Goal: Task Accomplishment & Management: Manage account settings

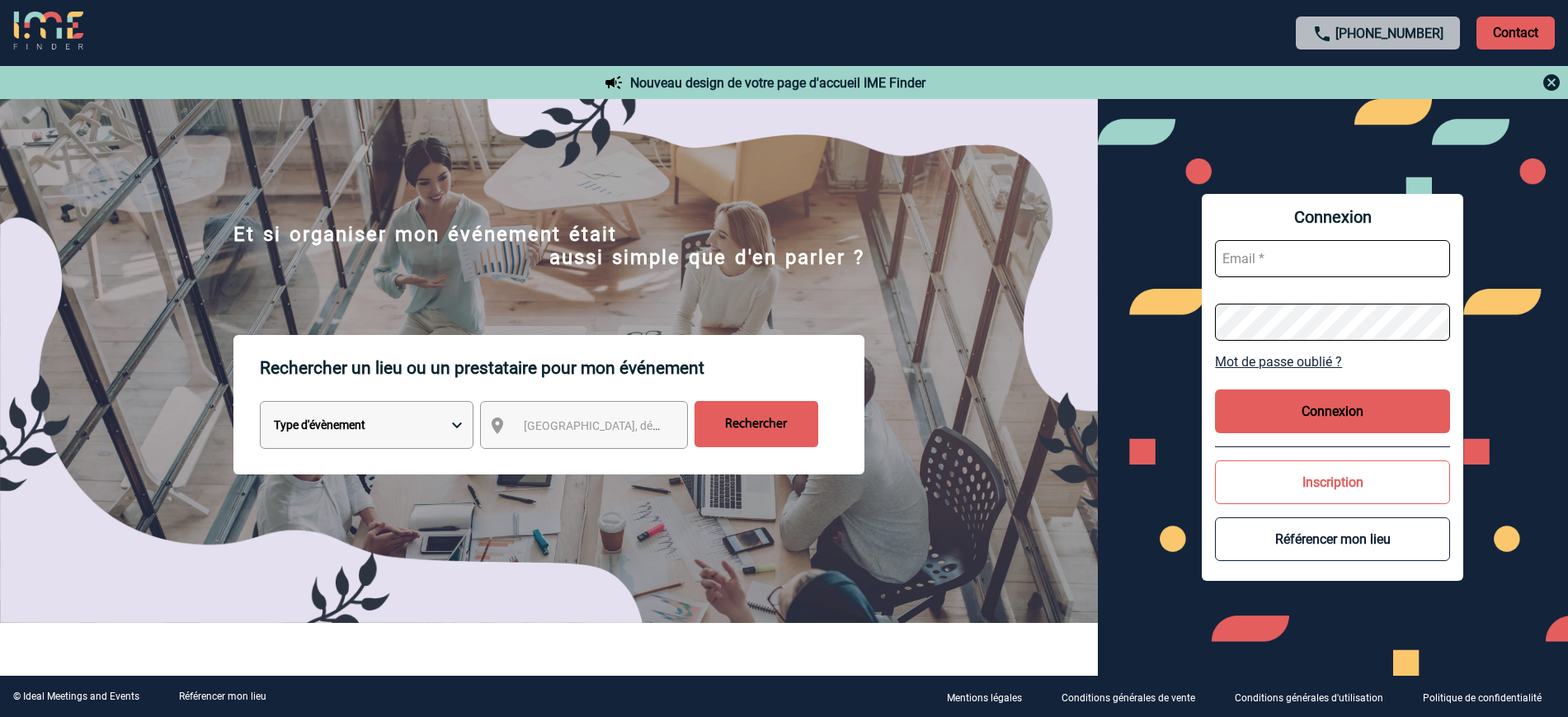
type input "partenariats@ime-groupe.com"
click at [1313, 421] on button "Connexion" at bounding box center [1333, 411] width 235 height 44
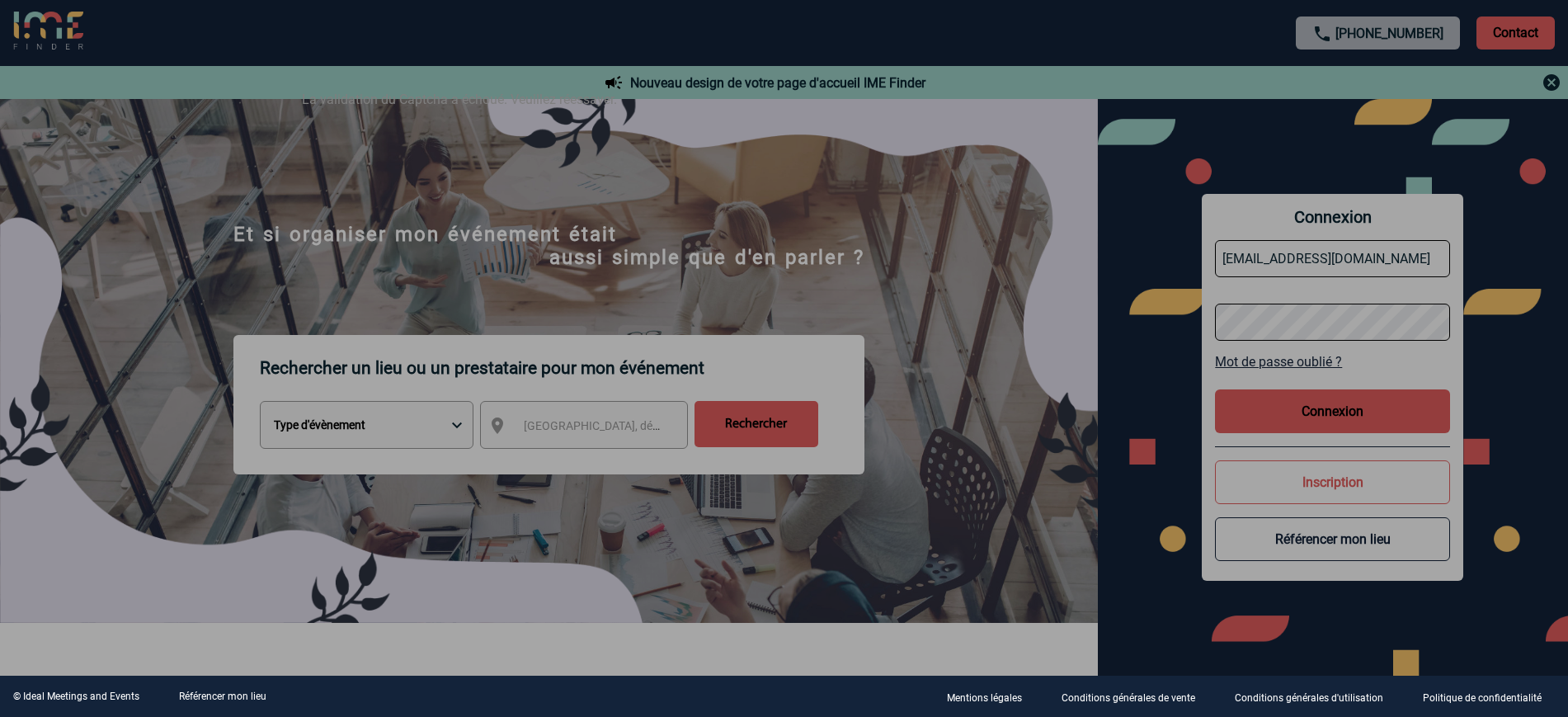
click at [1411, 409] on div at bounding box center [784, 358] width 1568 height 717
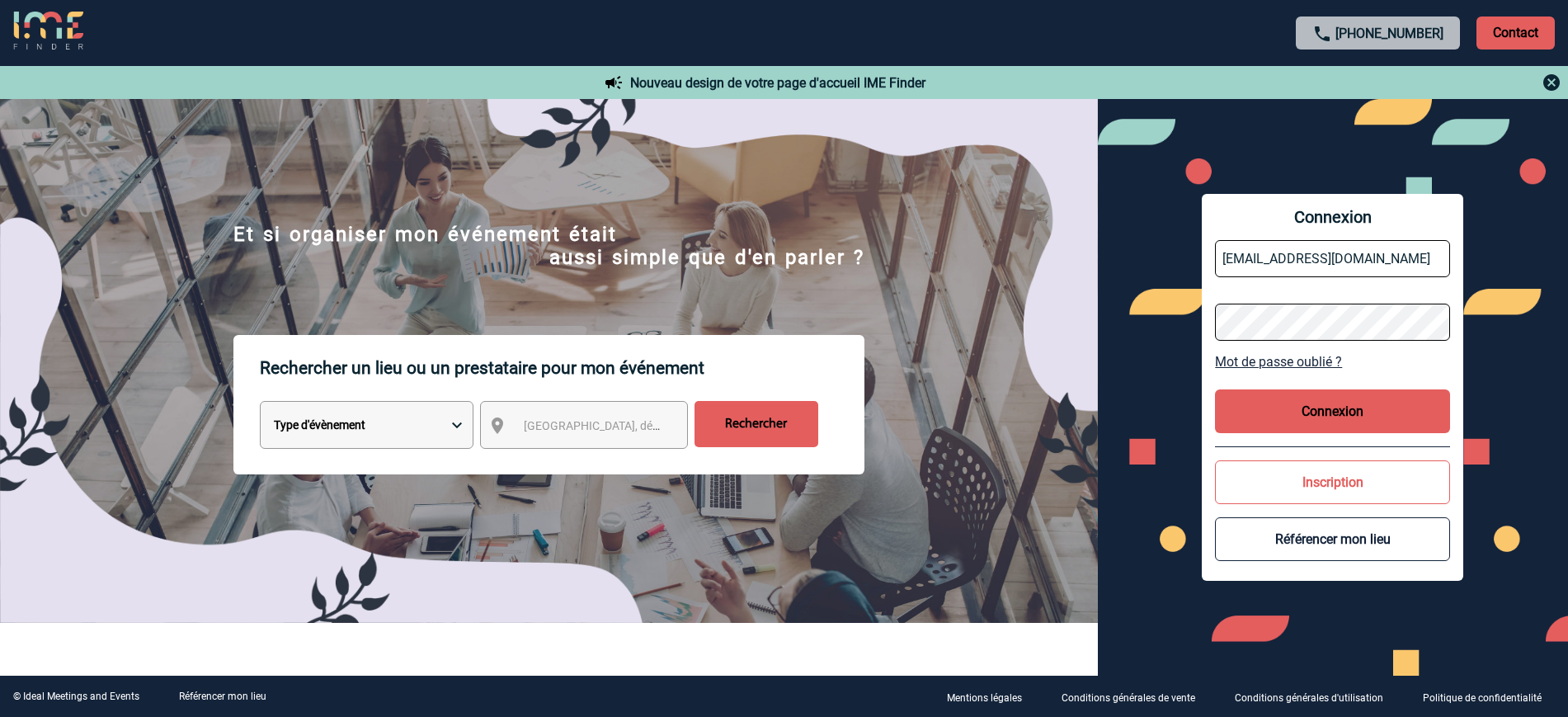
click at [1315, 396] on button "Connexion" at bounding box center [1333, 411] width 235 height 44
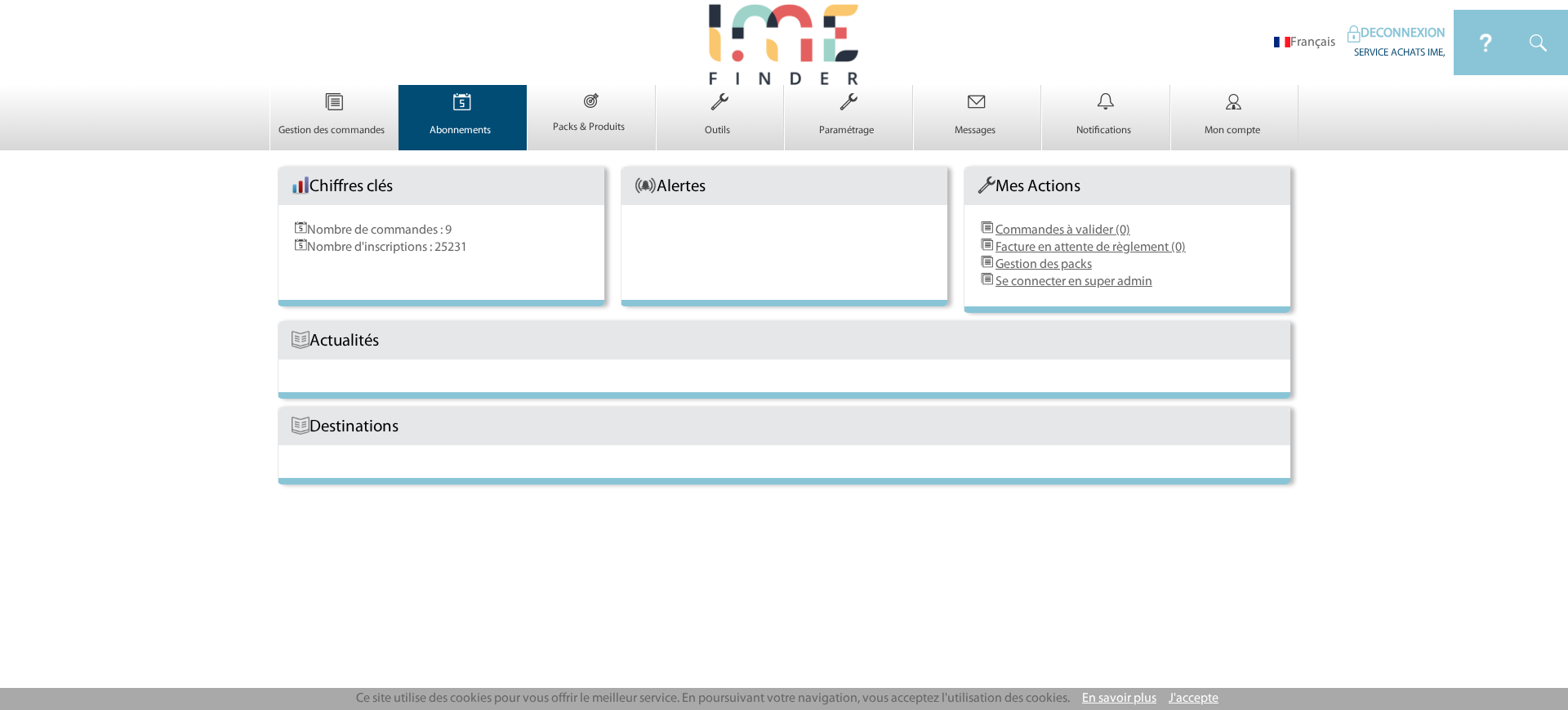
click at [456, 126] on p "Abonnements" at bounding box center [461, 131] width 123 height 13
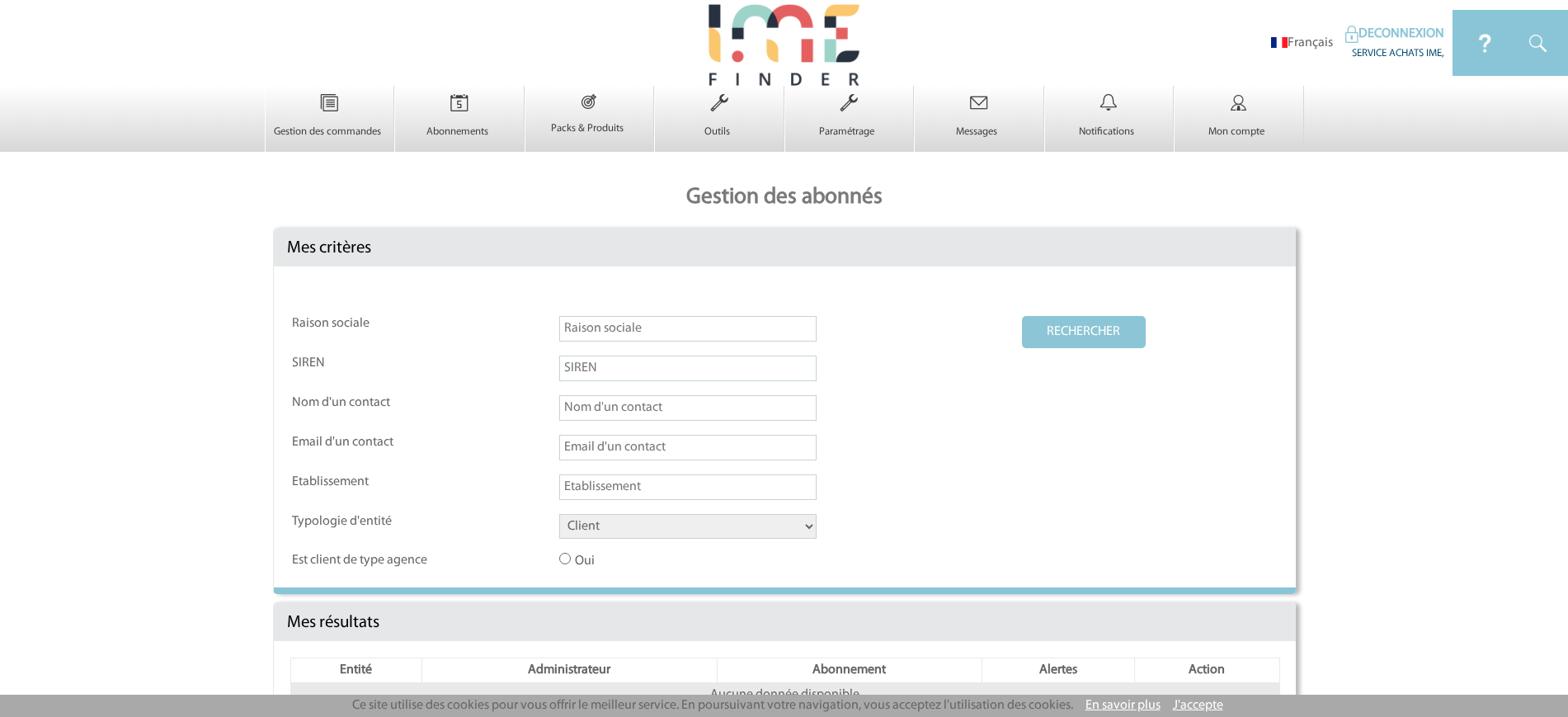
click at [587, 329] on input "text" at bounding box center [688, 329] width 257 height 25
type input "villa m"
click at [641, 525] on select "Client Fournisseur Agence Promoteur Genius Backoffice" at bounding box center [688, 526] width 257 height 24
select select "FOURNISSEUR"
click at [560, 515] on select "Client Fournisseur Agence Promoteur Genius Backoffice" at bounding box center [688, 526] width 257 height 24
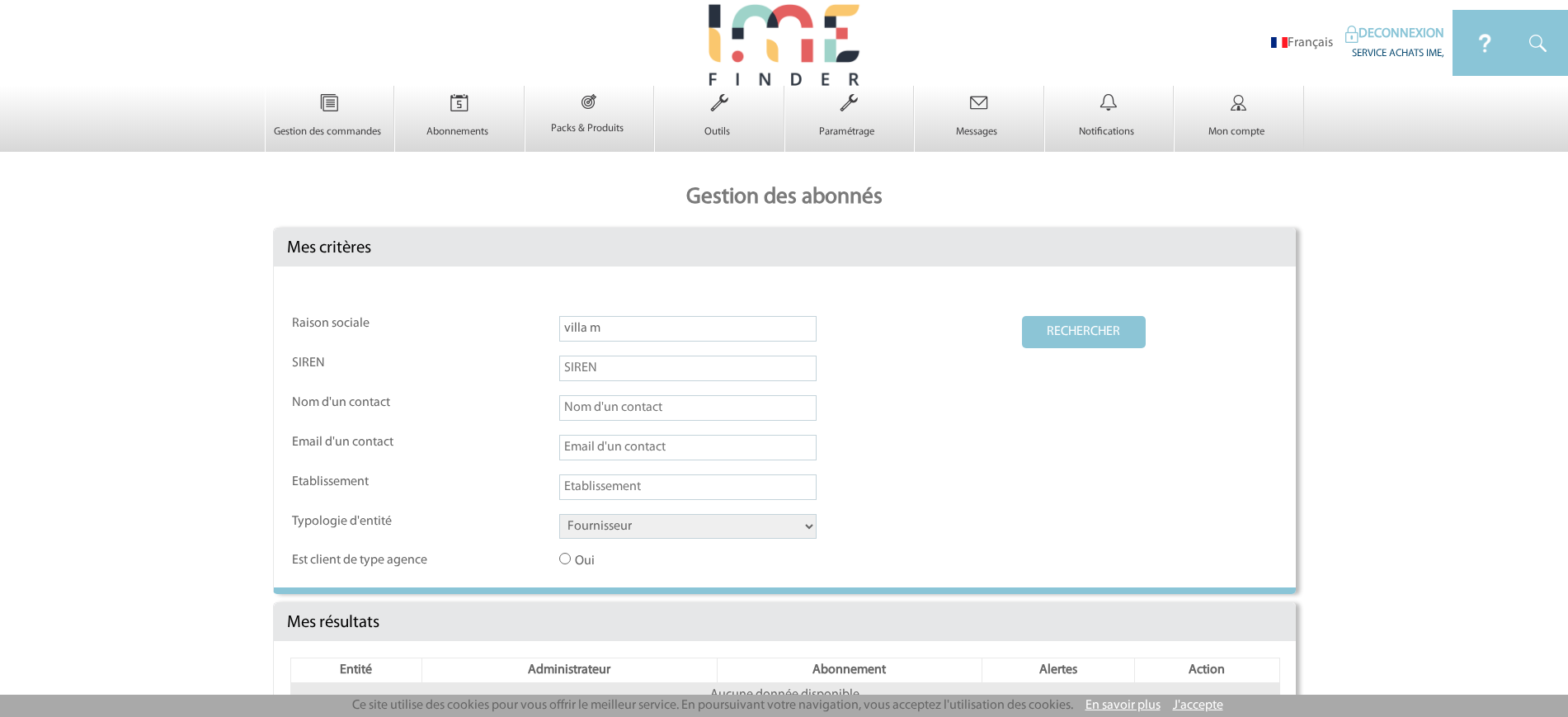
click at [1074, 338] on button "RECHERCHER" at bounding box center [1083, 332] width 124 height 32
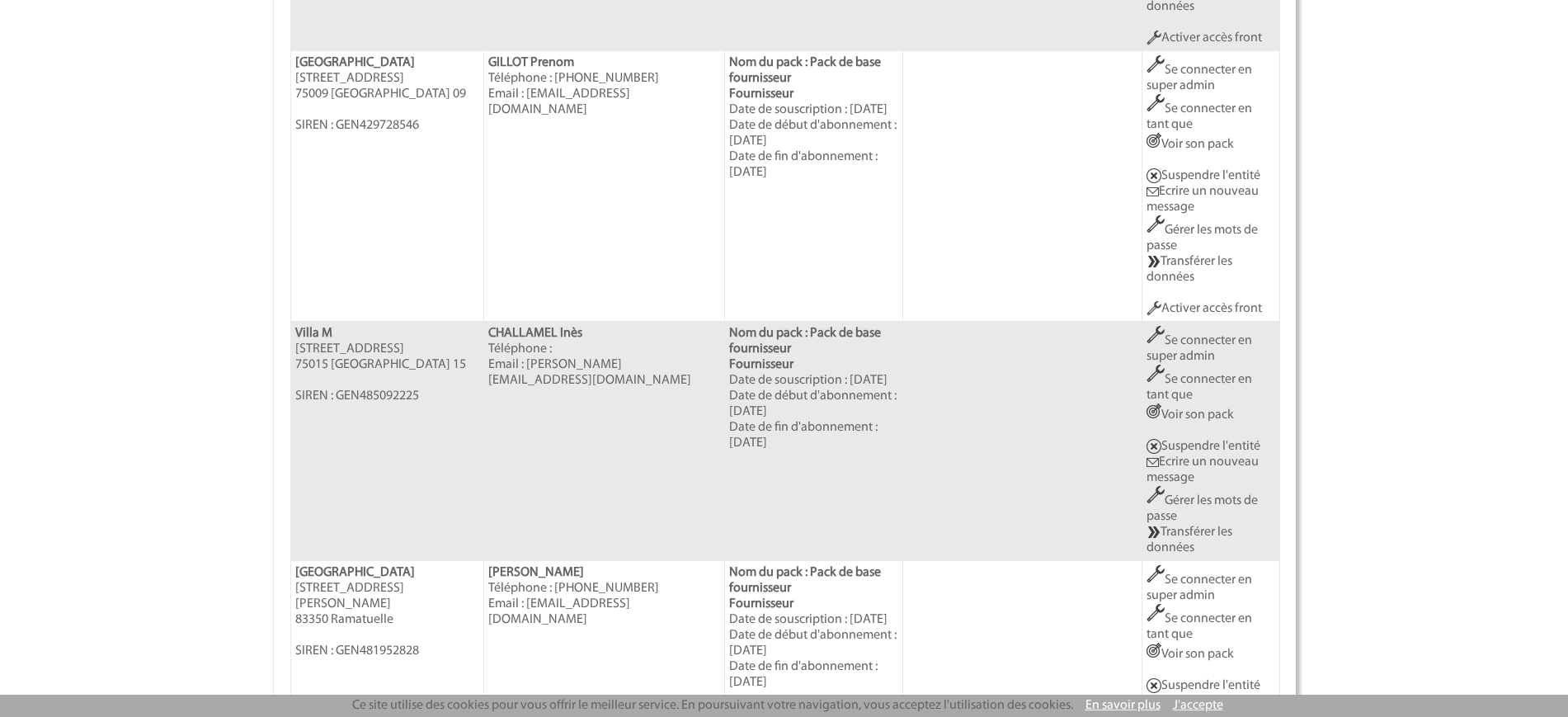
scroll to position [2063, 0]
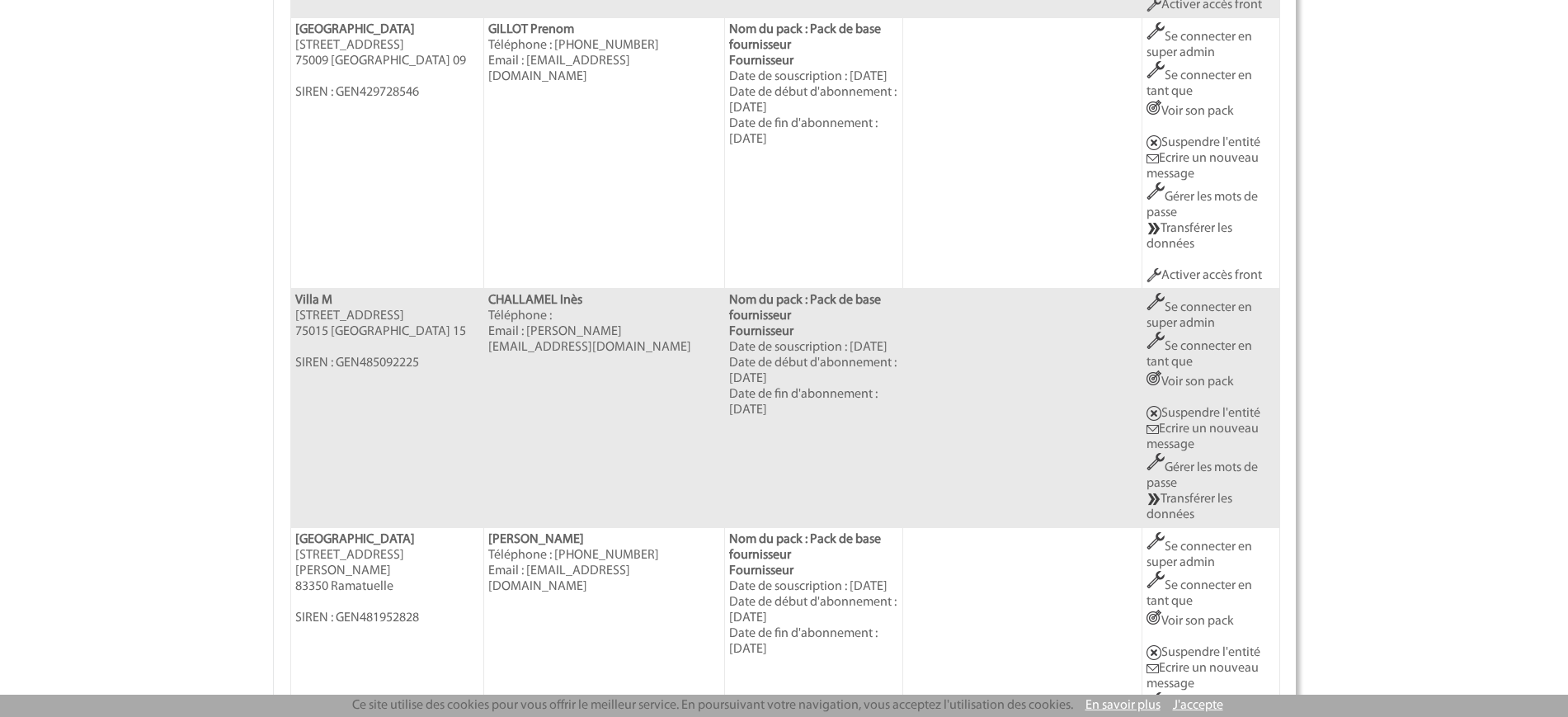
click at [1187, 301] on link "Se connecter en super admin" at bounding box center [1199, 315] width 106 height 29
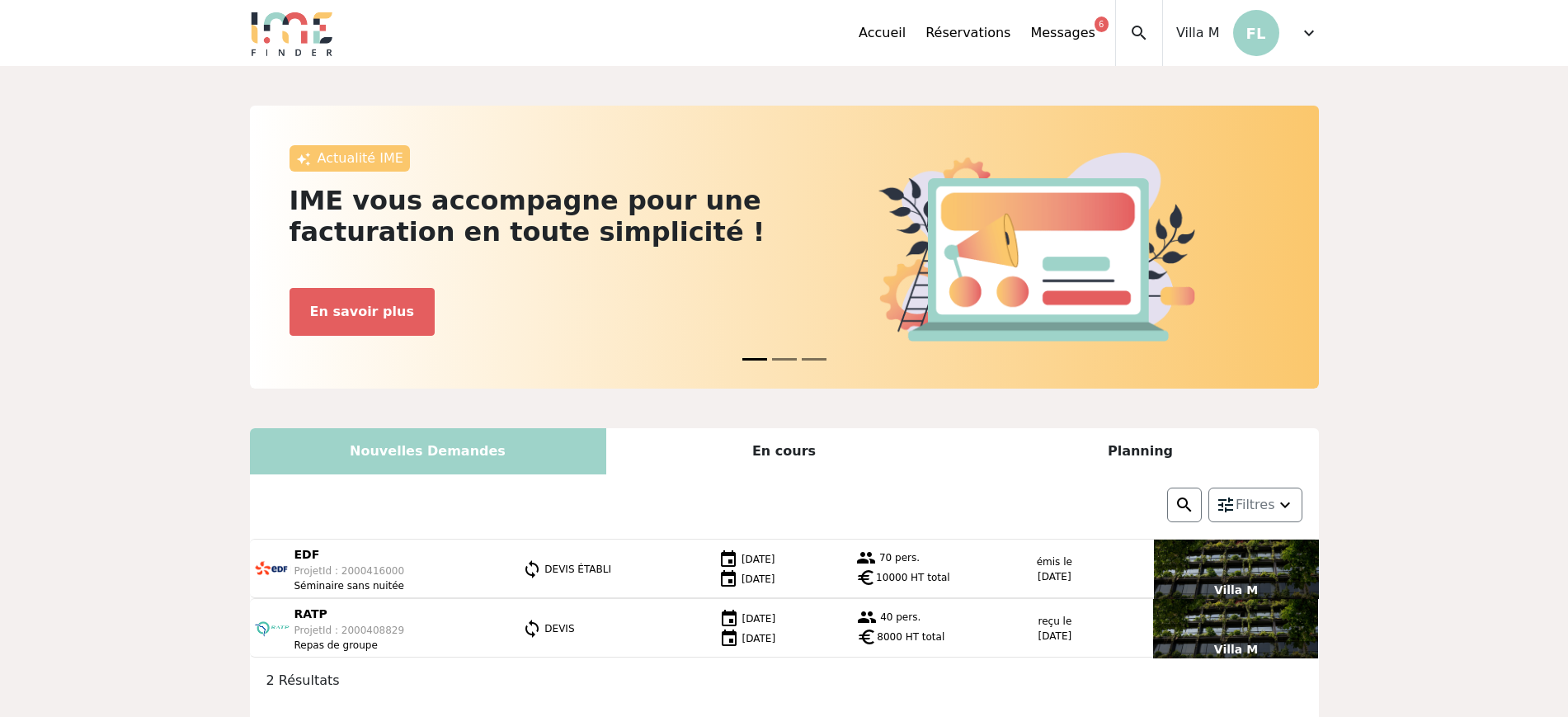
click at [1306, 31] on span "expand_more" at bounding box center [1309, 33] width 20 height 20
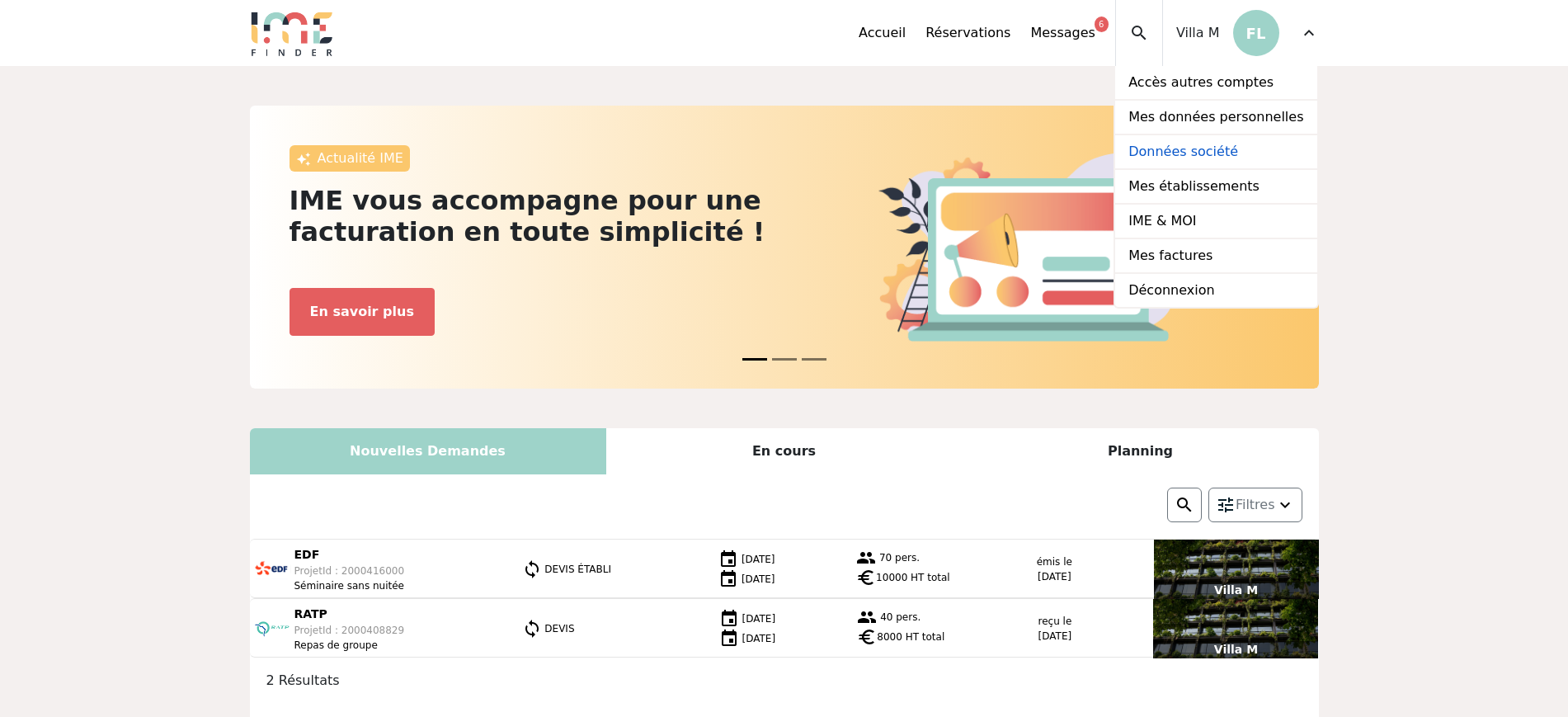
click at [1239, 146] on link "Données société" at bounding box center [1216, 152] width 202 height 34
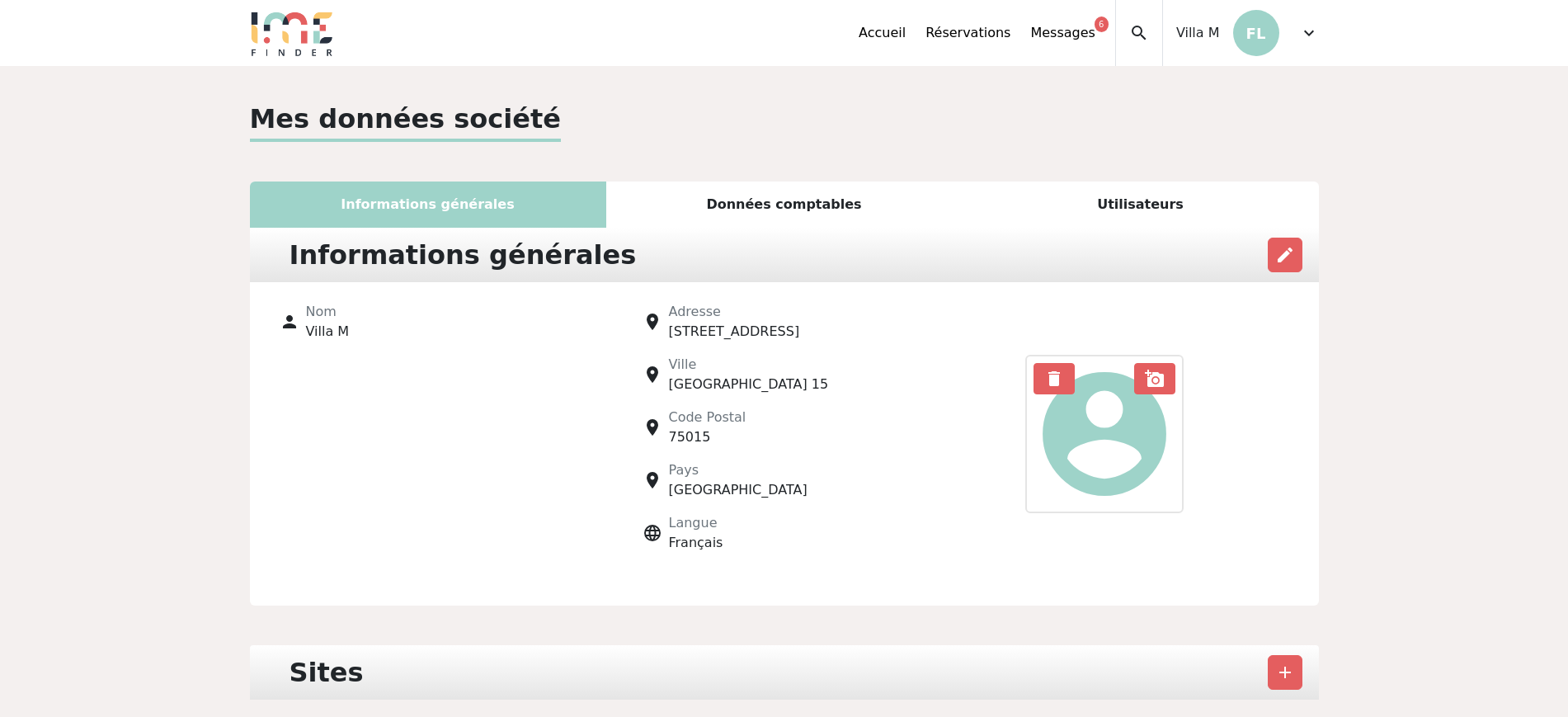
click at [1185, 210] on div "Utilisateurs" at bounding box center [1141, 204] width 356 height 46
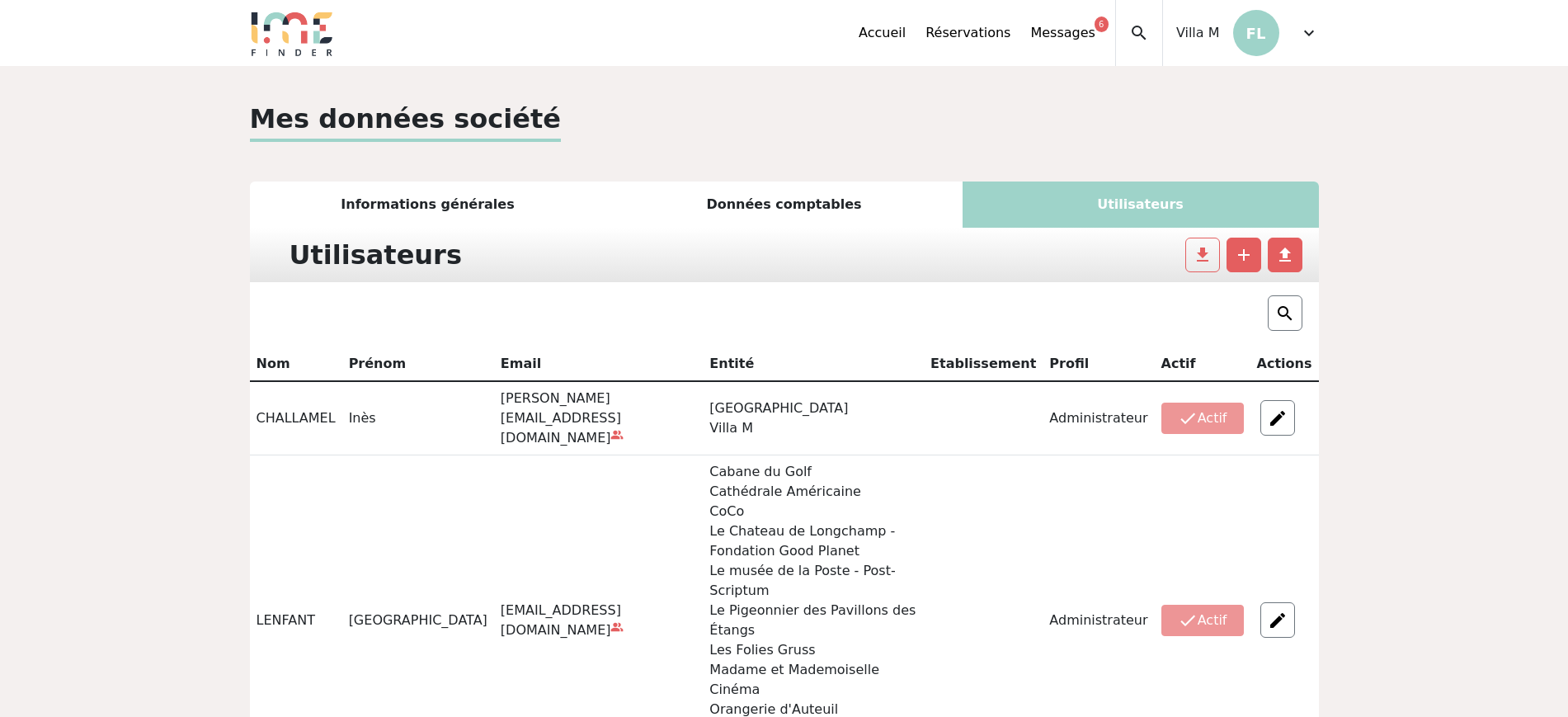
scroll to position [103, 0]
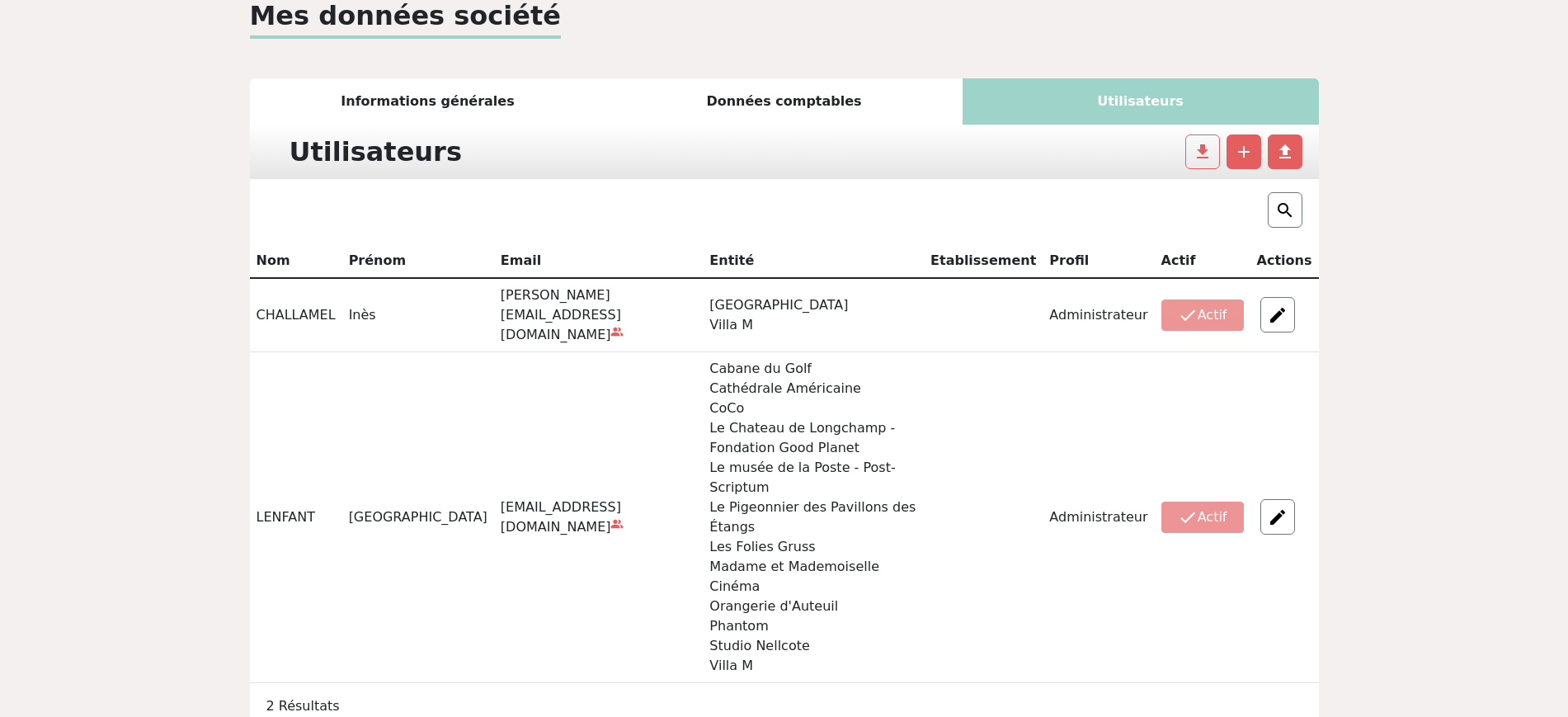
click at [1213, 307] on td "check Actif" at bounding box center [1202, 315] width 96 height 74
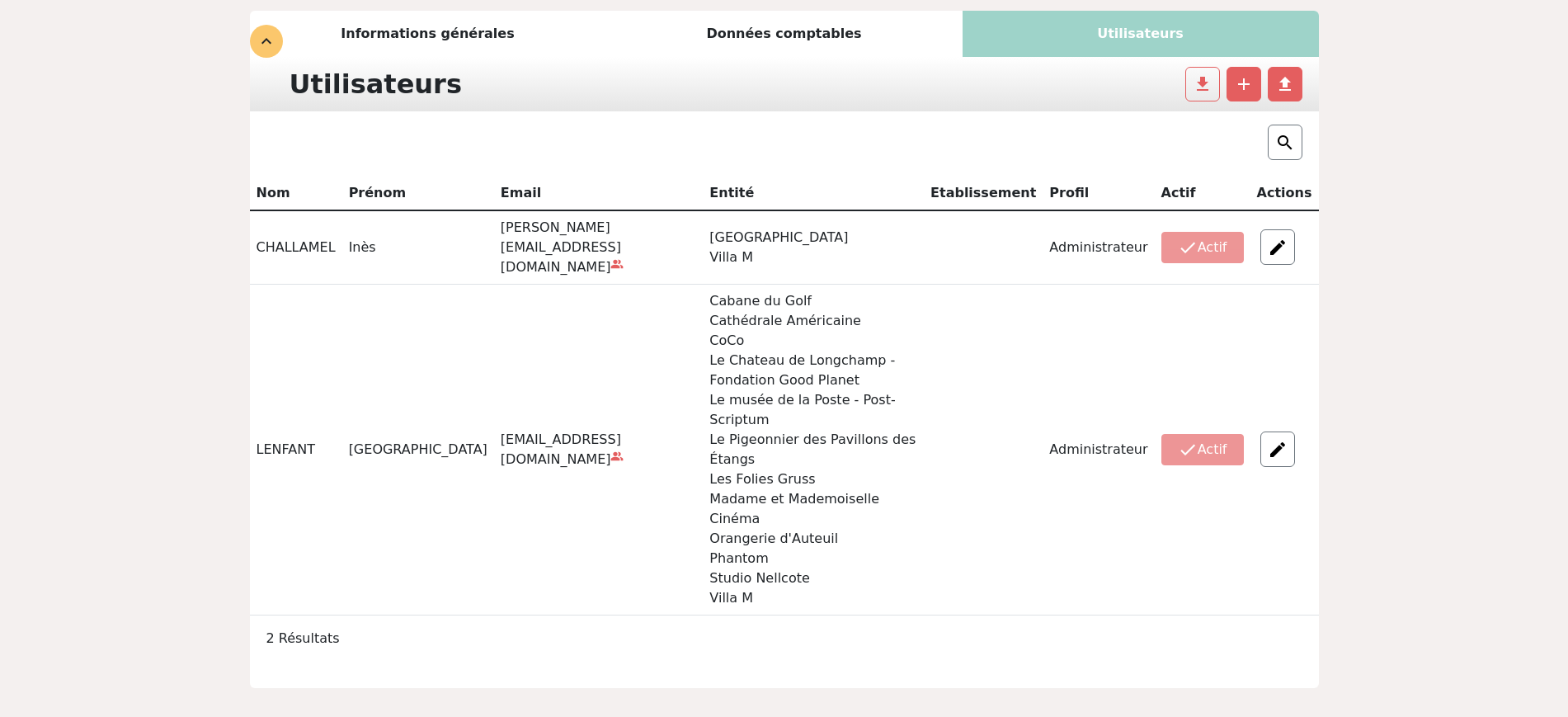
scroll to position [206, 0]
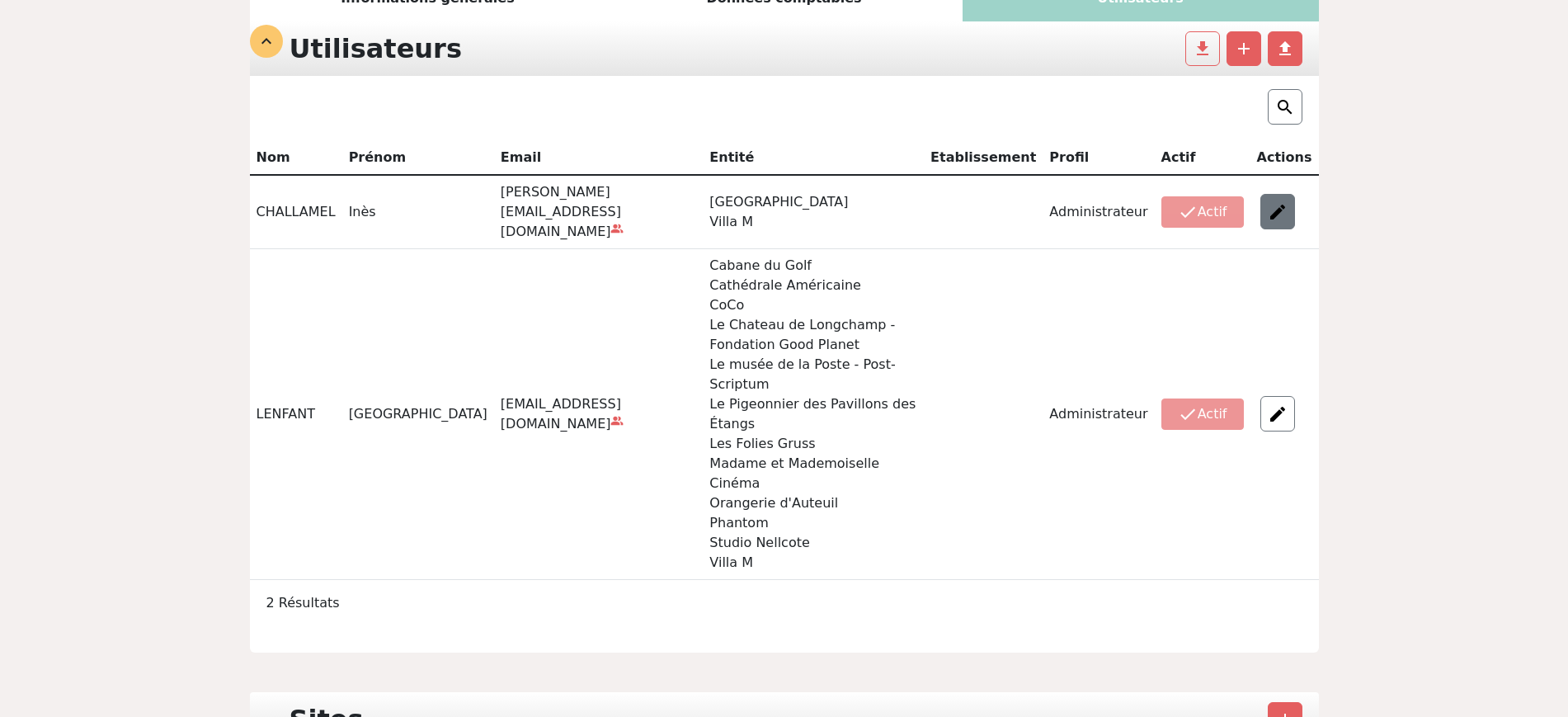
click at [1273, 202] on img at bounding box center [1278, 212] width 20 height 20
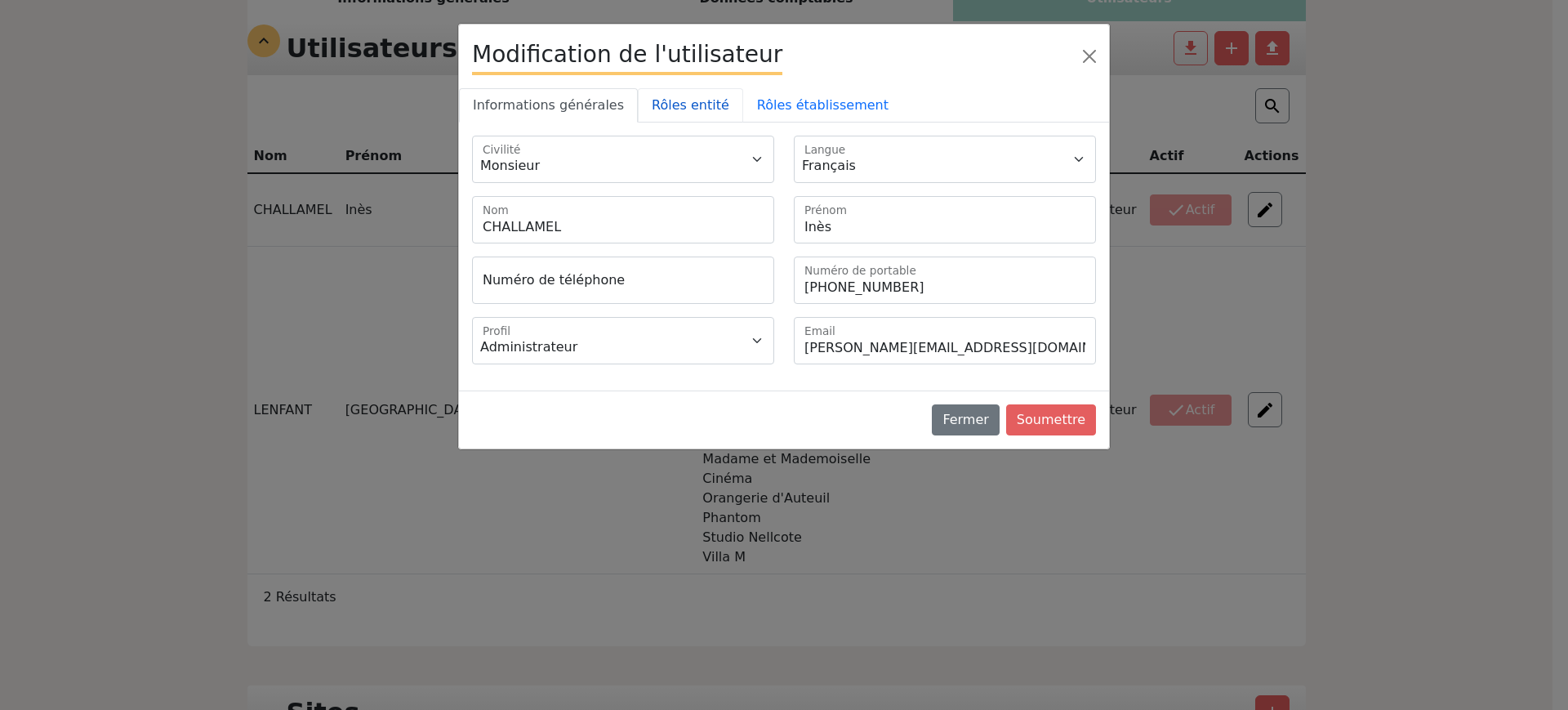
click at [695, 97] on link "Rôles entité" at bounding box center [690, 105] width 106 height 34
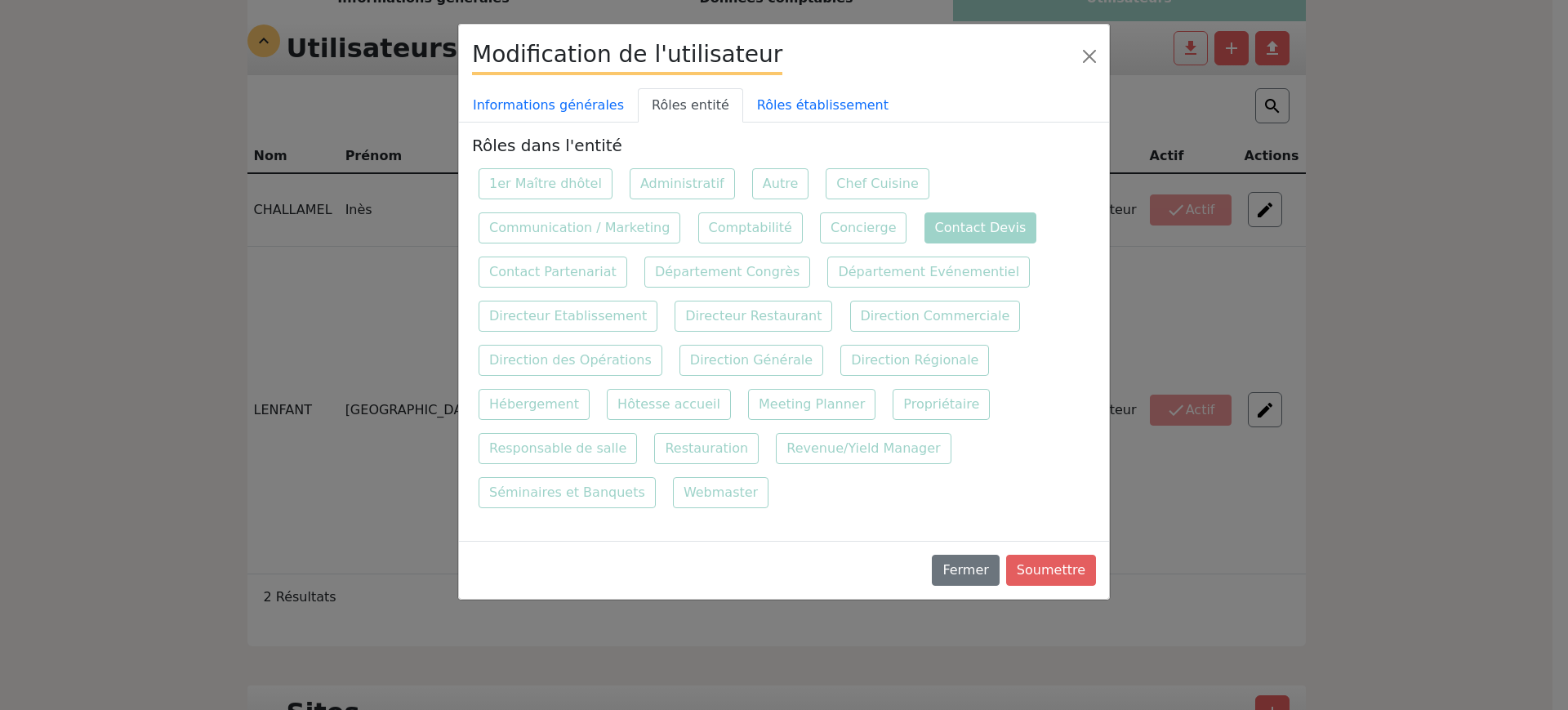
click at [924, 216] on label "Contact Devis" at bounding box center [980, 227] width 112 height 31
click at [918, 216] on input "Contact Devis" at bounding box center [922, 211] width 11 height 11
checkbox input "false"
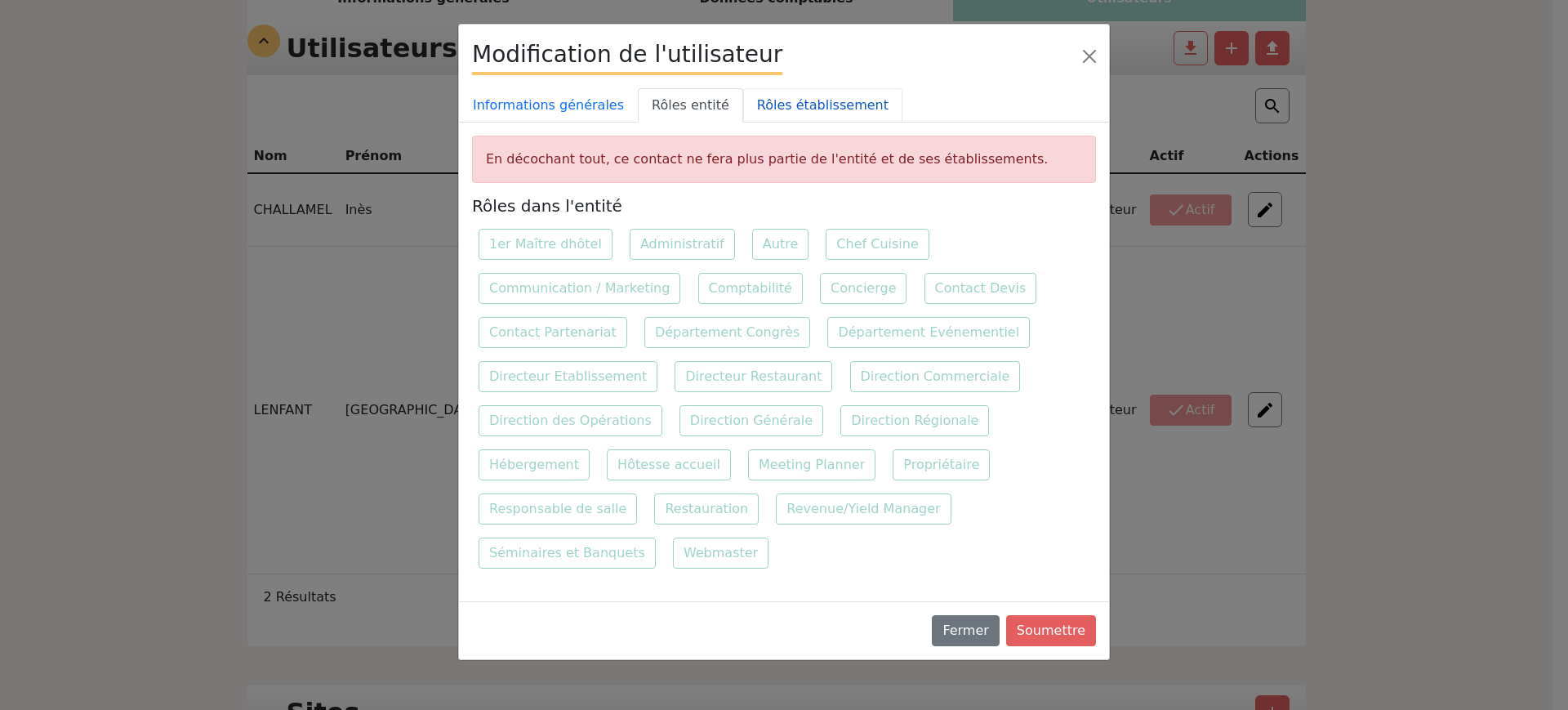
click at [769, 102] on link "Rôles établissement" at bounding box center [822, 105] width 159 height 34
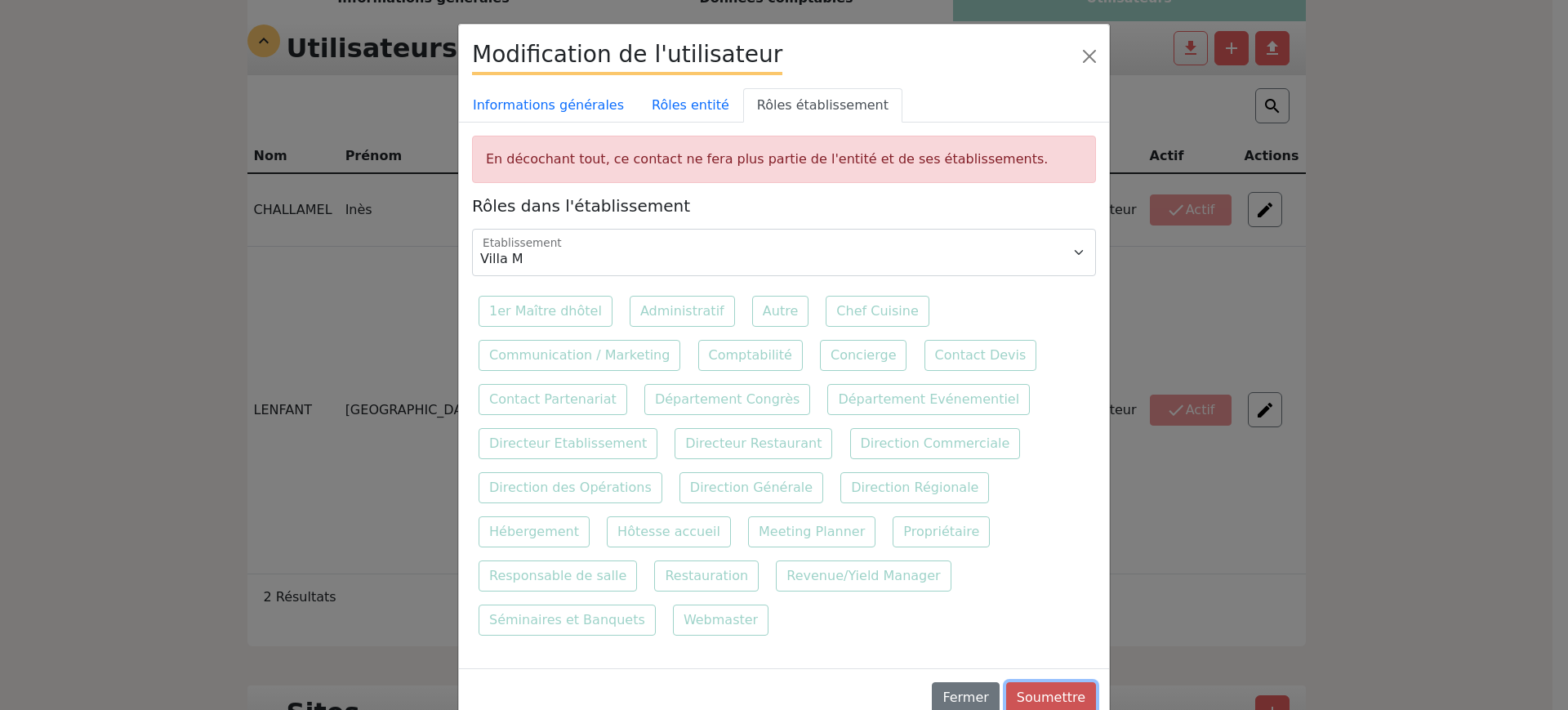
click at [1053, 683] on button "Soumettre" at bounding box center [1051, 698] width 90 height 31
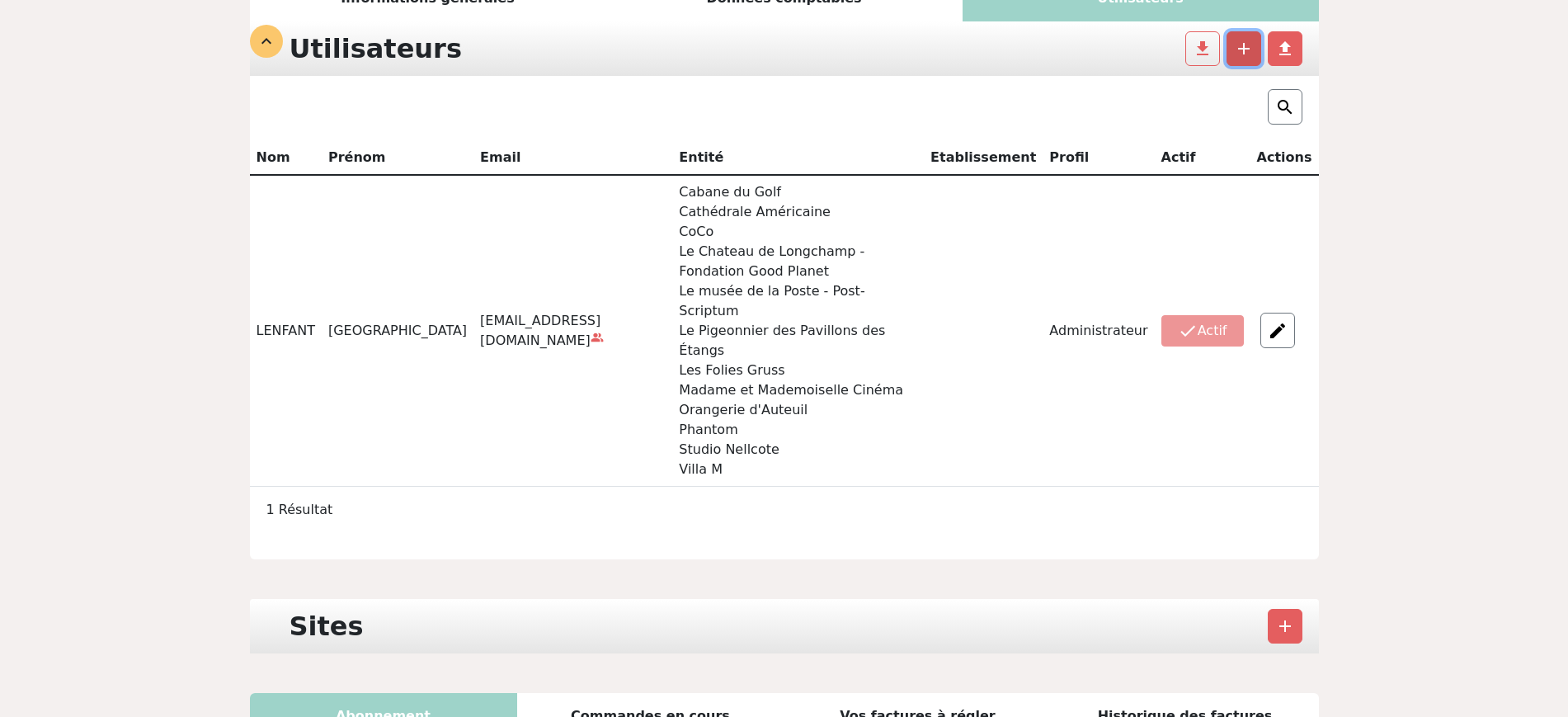
click at [1257, 48] on button "add" at bounding box center [1244, 48] width 34 height 34
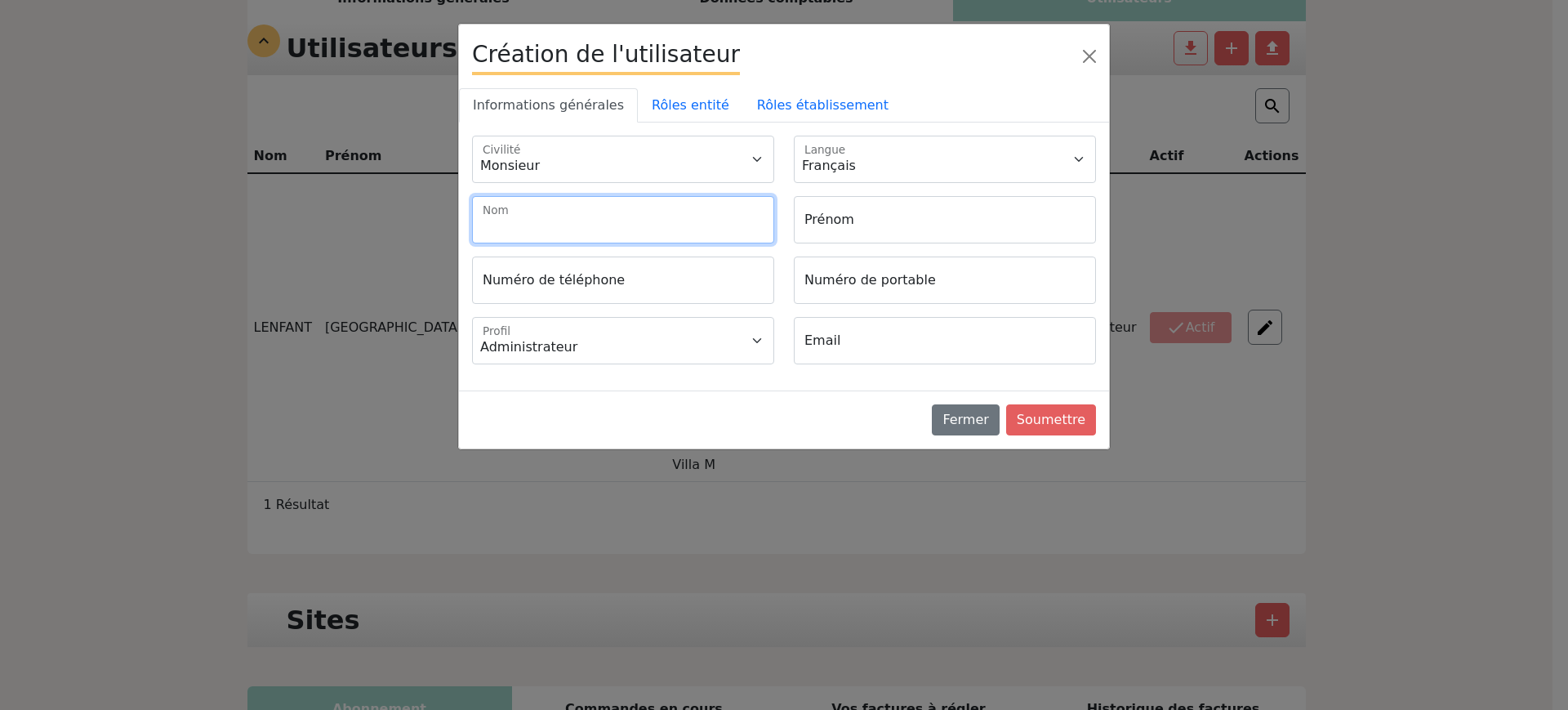
drag, startPoint x: 509, startPoint y: 198, endPoint x: 511, endPoint y: 217, distance: 19.1
click at [509, 199] on input "Nom" at bounding box center [622, 220] width 302 height 47
paste input "Florence LENFANT"
click at [497, 222] on input "Florence LENFANT" at bounding box center [622, 220] width 302 height 47
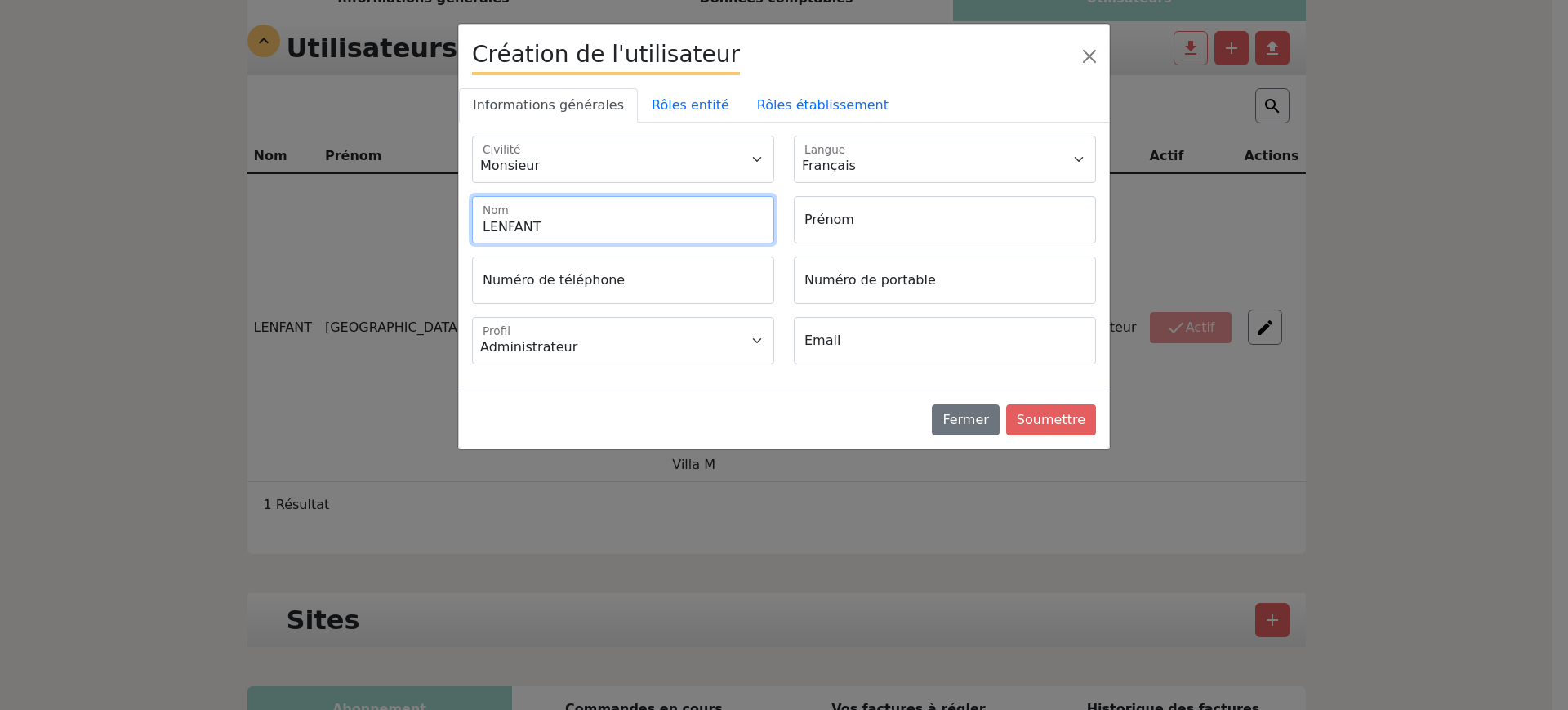
type input "LENFANT"
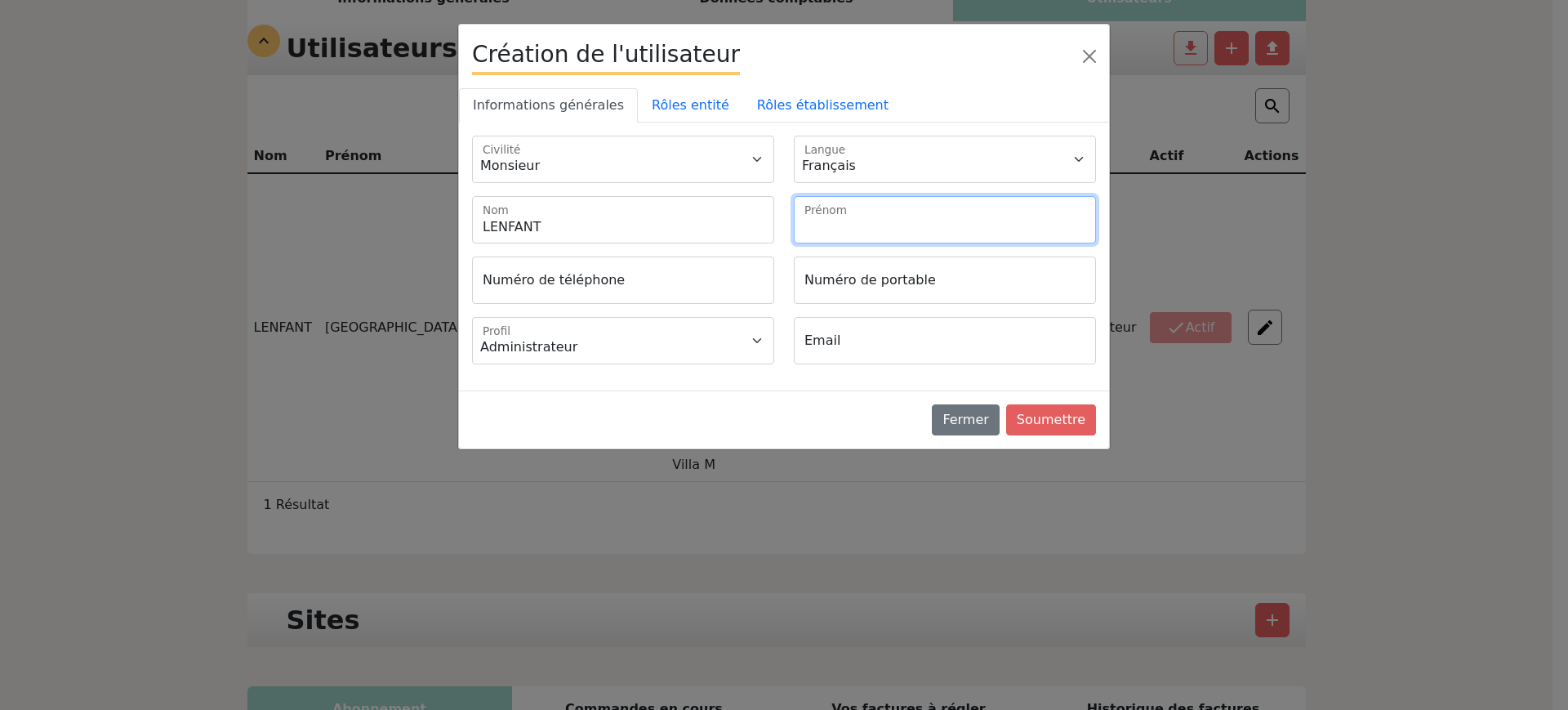
click at [864, 222] on input "Prénom" at bounding box center [944, 220] width 302 height 47
paste input "Florence"
type input "Florence"
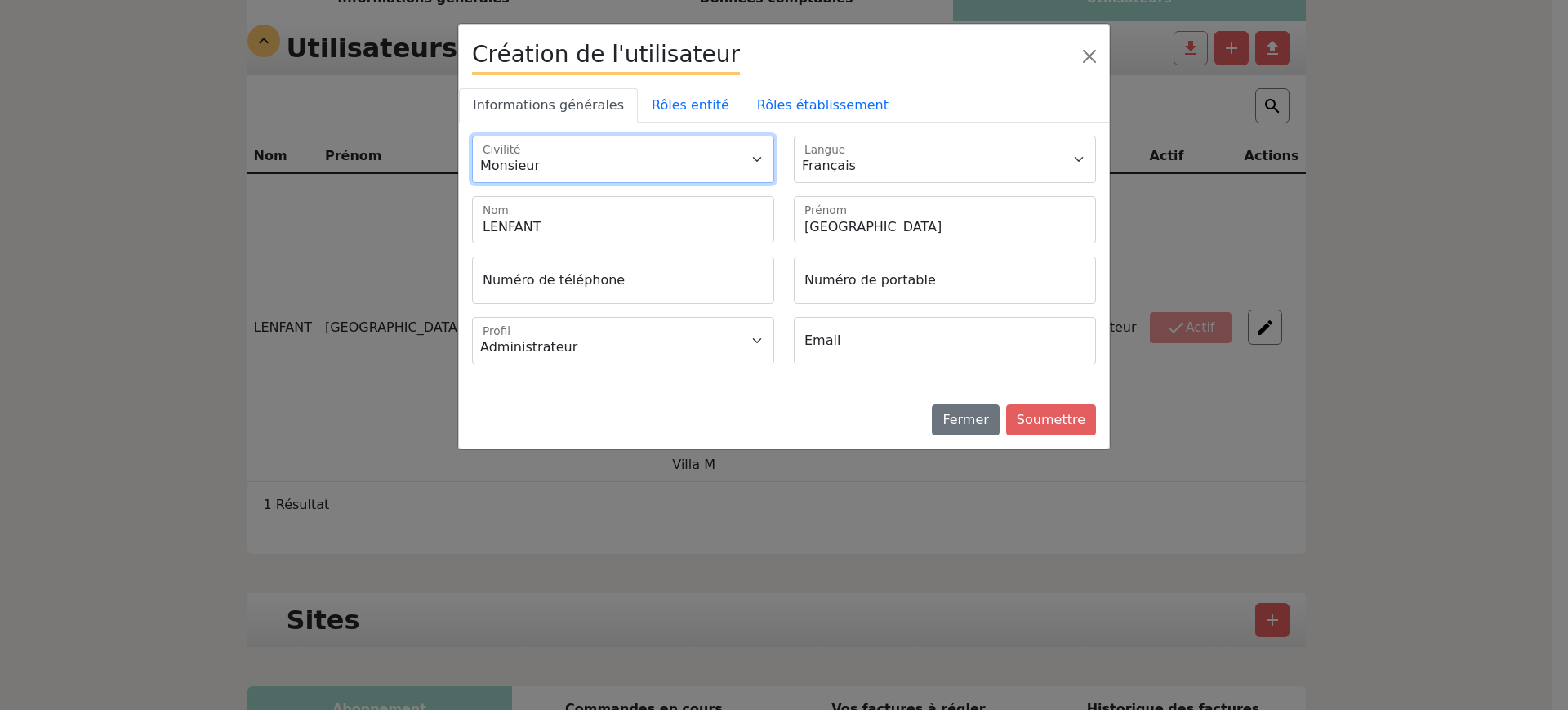
click at [512, 156] on select "Monsieur Madame" at bounding box center [622, 159] width 302 height 47
select select "2"
click at [472, 136] on select "Monsieur Madame" at bounding box center [622, 159] width 302 height 47
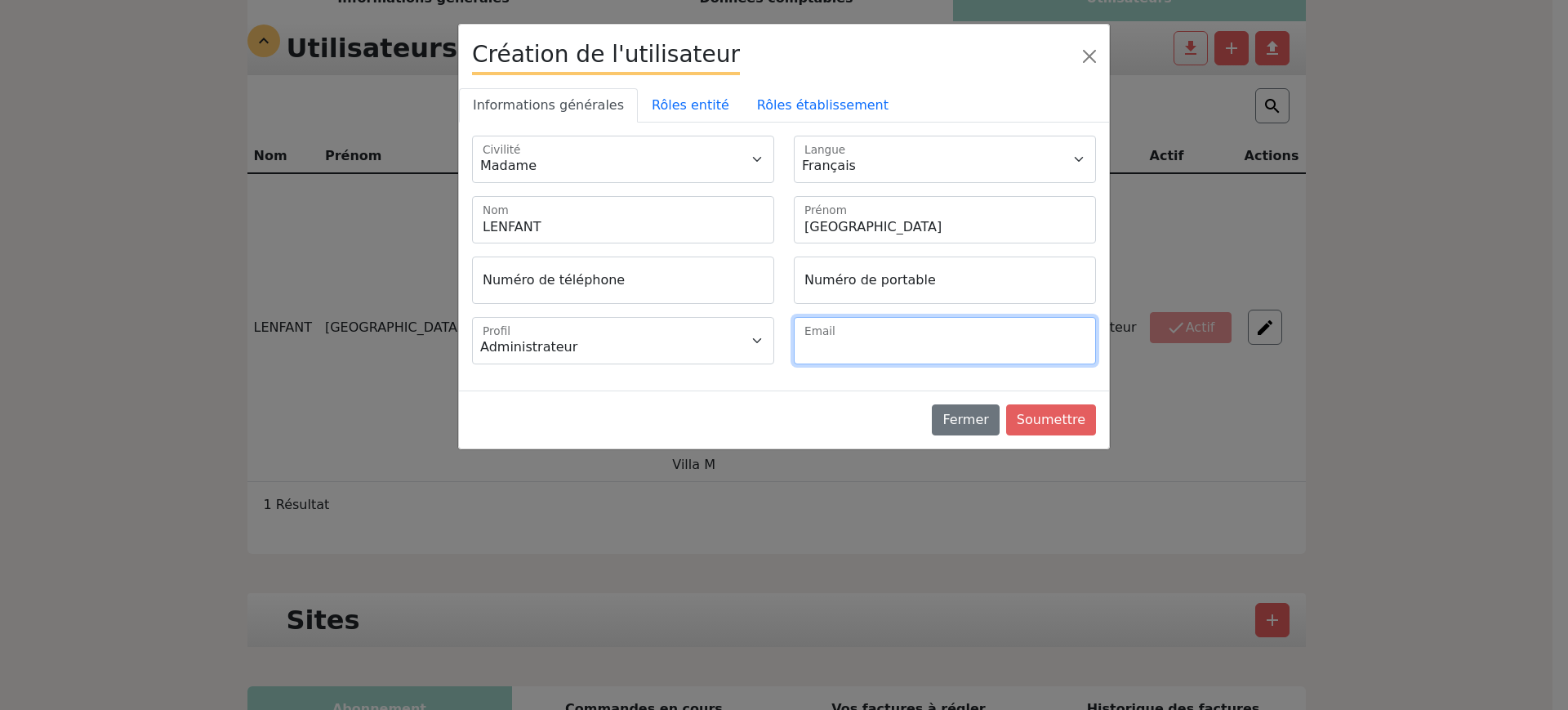
click at [906, 356] on input "Email" at bounding box center [944, 340] width 302 height 47
paste input "f.lenfant@hotelvillam-paris.com"
type input "f.lenfant@hotelvillam-paris.com"
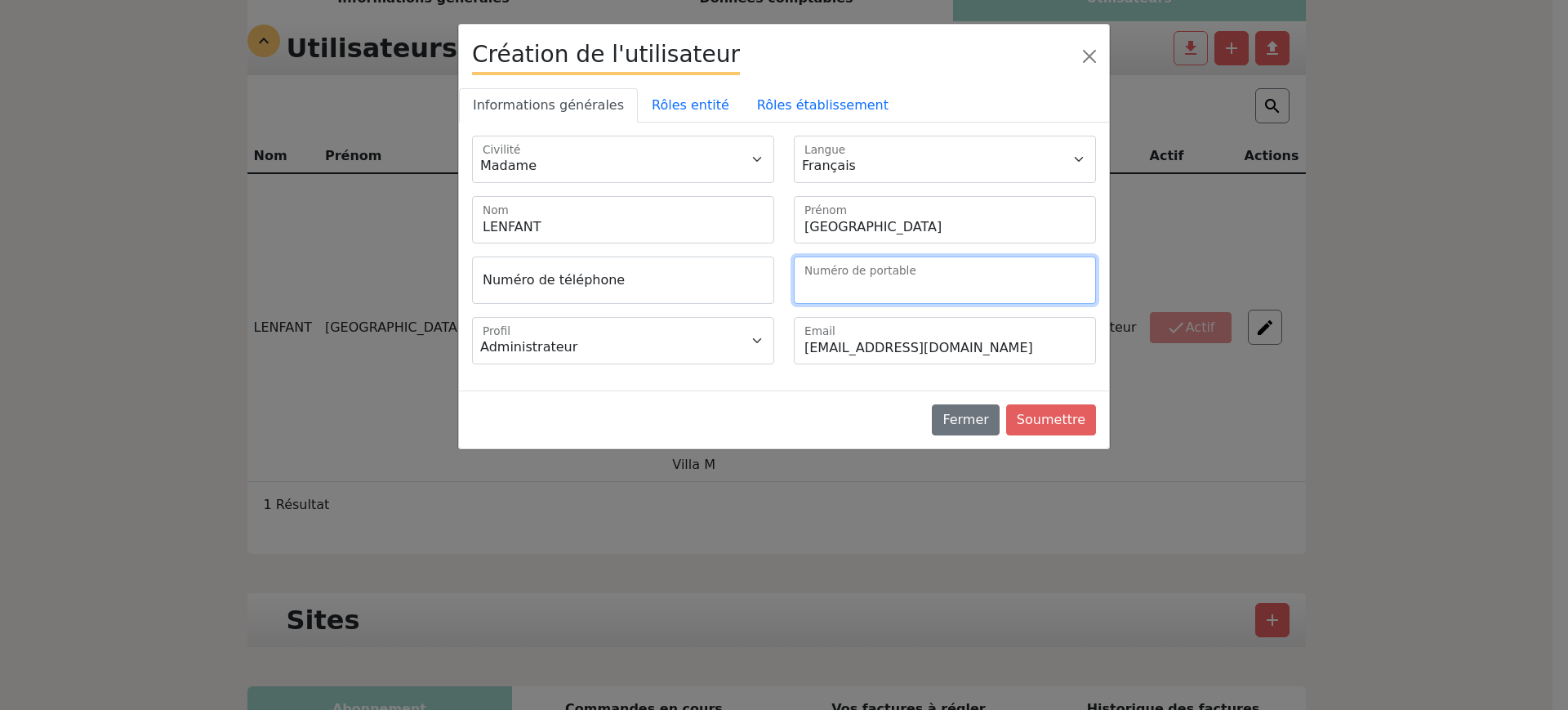
click at [861, 280] on input "Numéro de portable" at bounding box center [944, 280] width 302 height 47
paste input "6 17 20 17 54"
type input "+33617201754"
click at [791, 401] on div "Fermer Soumettre" at bounding box center [784, 420] width 650 height 58
click at [659, 105] on link "Rôles entité" at bounding box center [690, 105] width 106 height 34
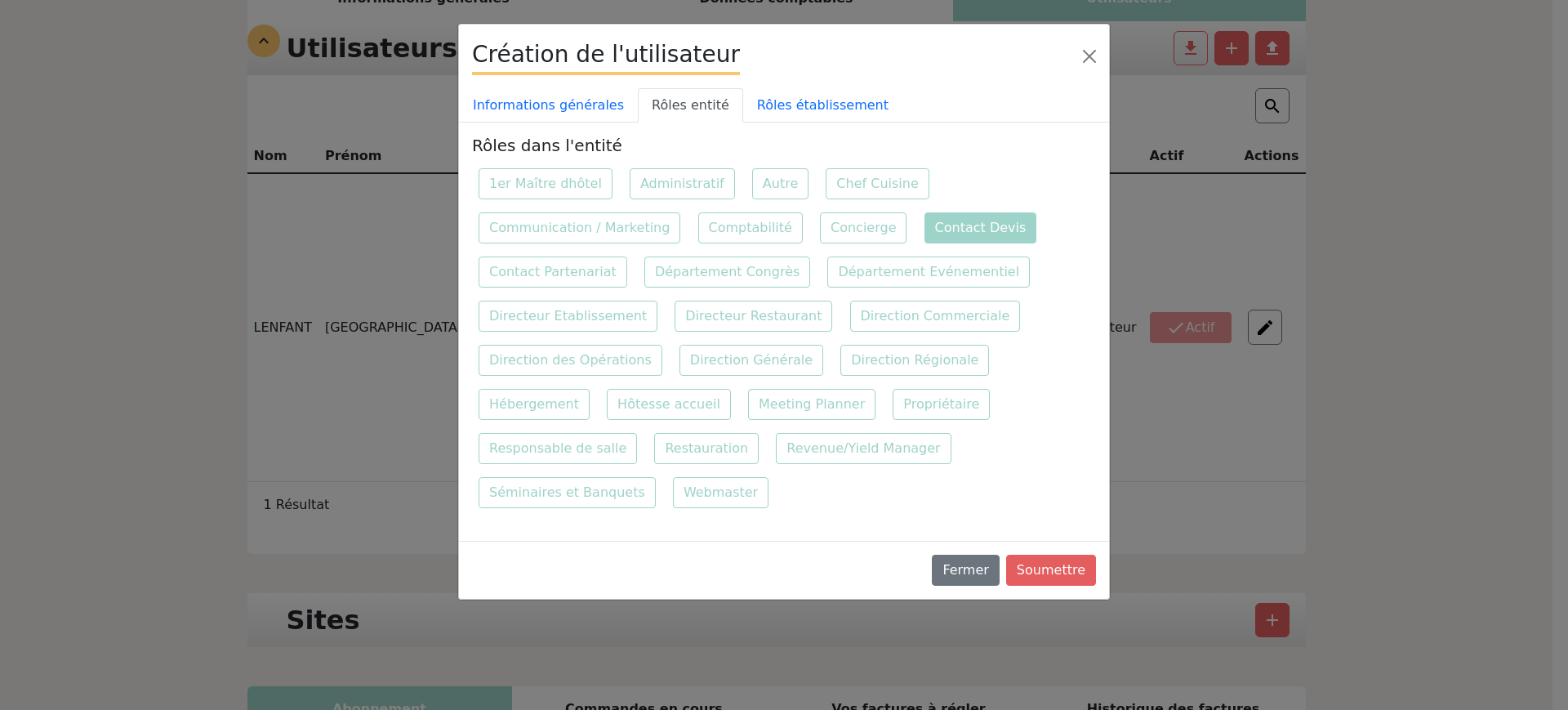
click at [945, 237] on label "Contact Devis" at bounding box center [980, 227] width 112 height 31
click at [928, 216] on input "Contact Devis" at bounding box center [922, 211] width 11 height 11
checkbox input "true"
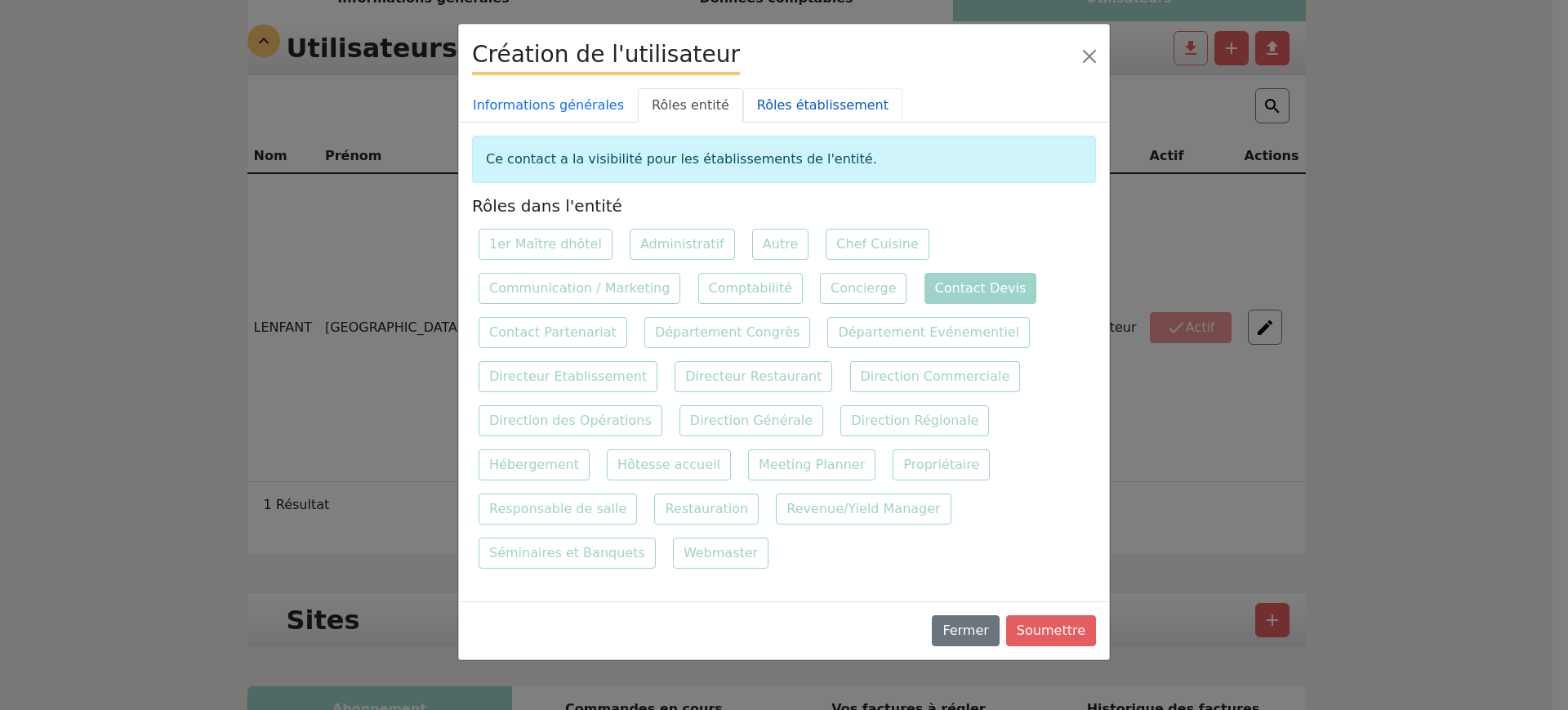
click at [743, 92] on link "Rôles établissement" at bounding box center [822, 105] width 159 height 34
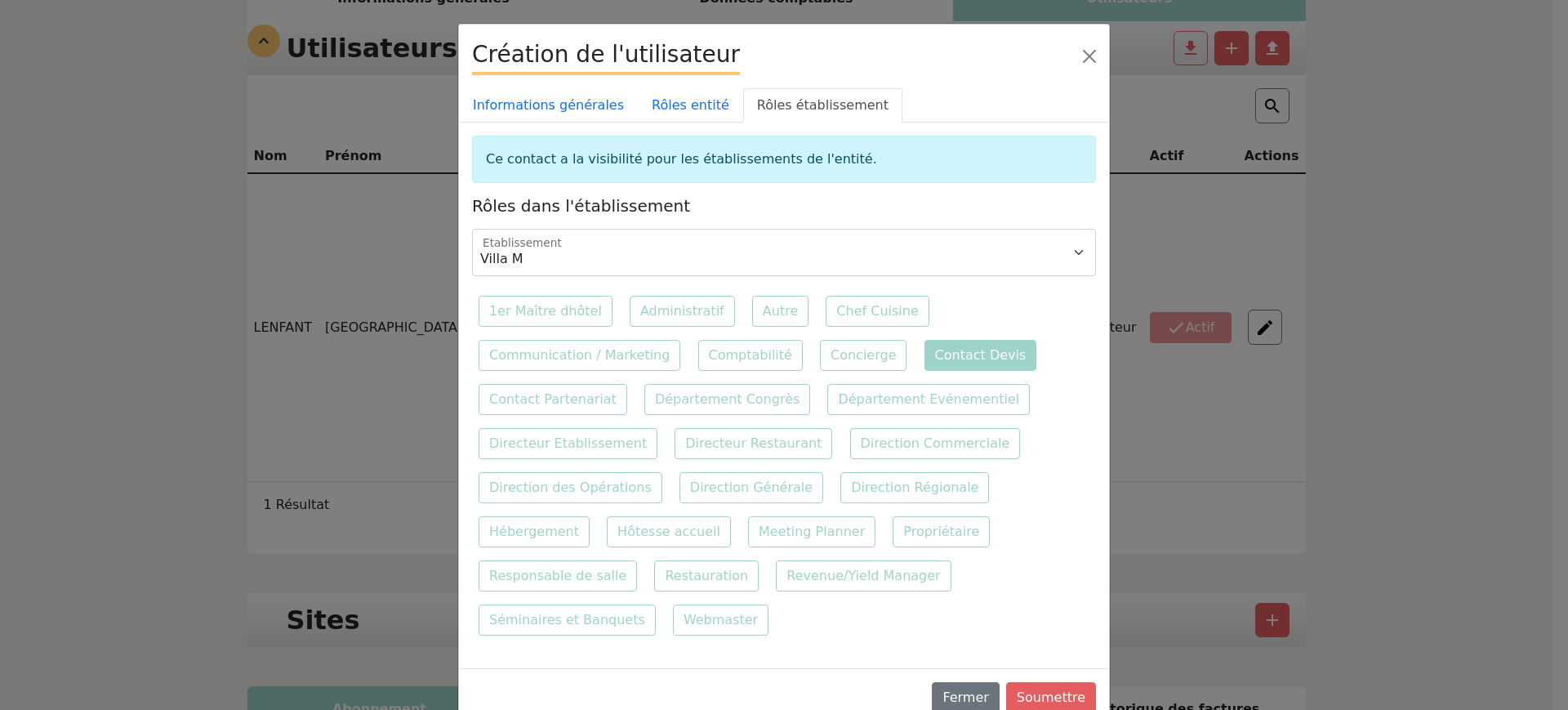
click at [975, 350] on label "Contact Devis" at bounding box center [980, 355] width 112 height 31
click at [928, 344] on input "Contact Devis" at bounding box center [922, 339] width 11 height 11
checkbox input "true"
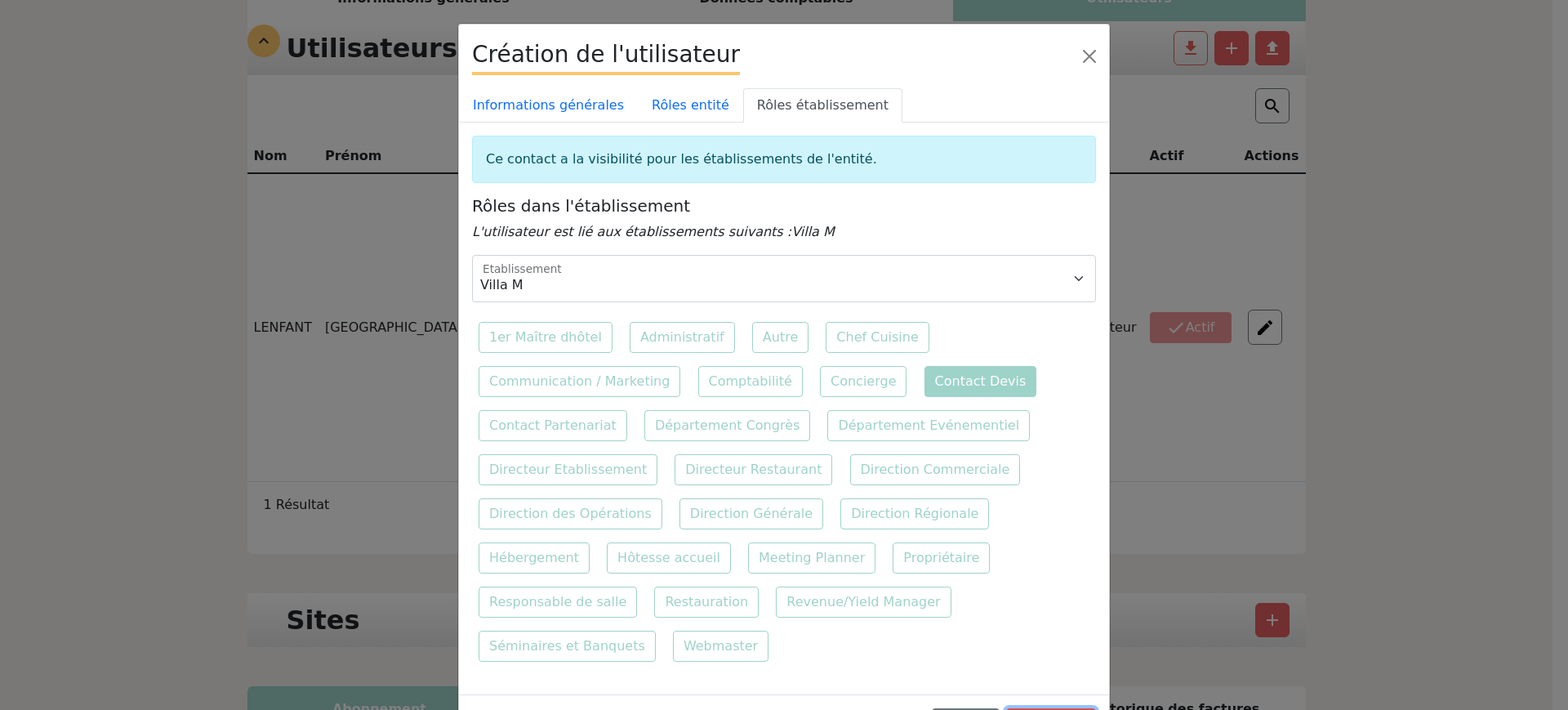
click at [1071, 708] on button "Soumettre" at bounding box center [1051, 723] width 90 height 31
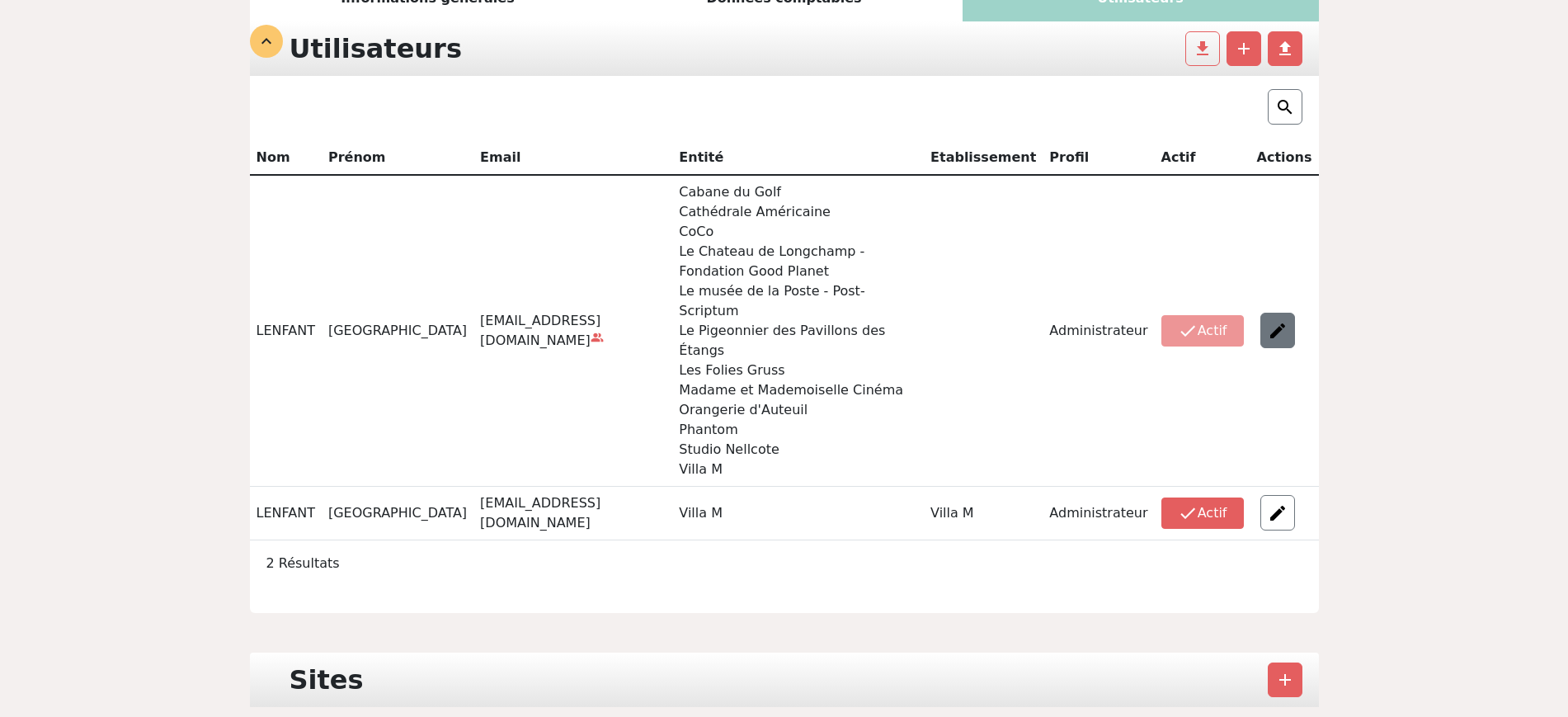
click at [1279, 321] on img at bounding box center [1278, 331] width 20 height 20
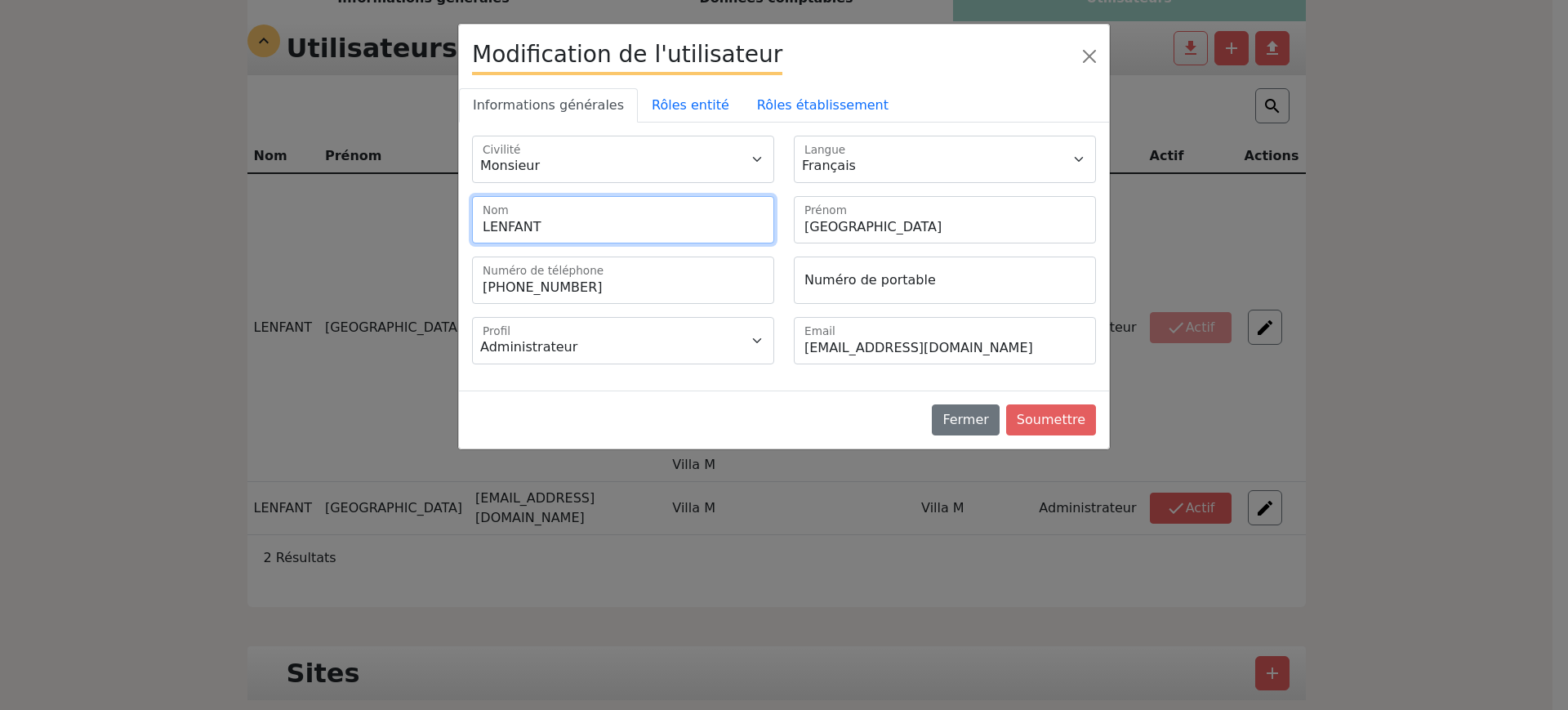
click at [660, 222] on input "LENFANT" at bounding box center [622, 220] width 302 height 47
click at [674, 102] on link "Rôles entité" at bounding box center [690, 105] width 106 height 34
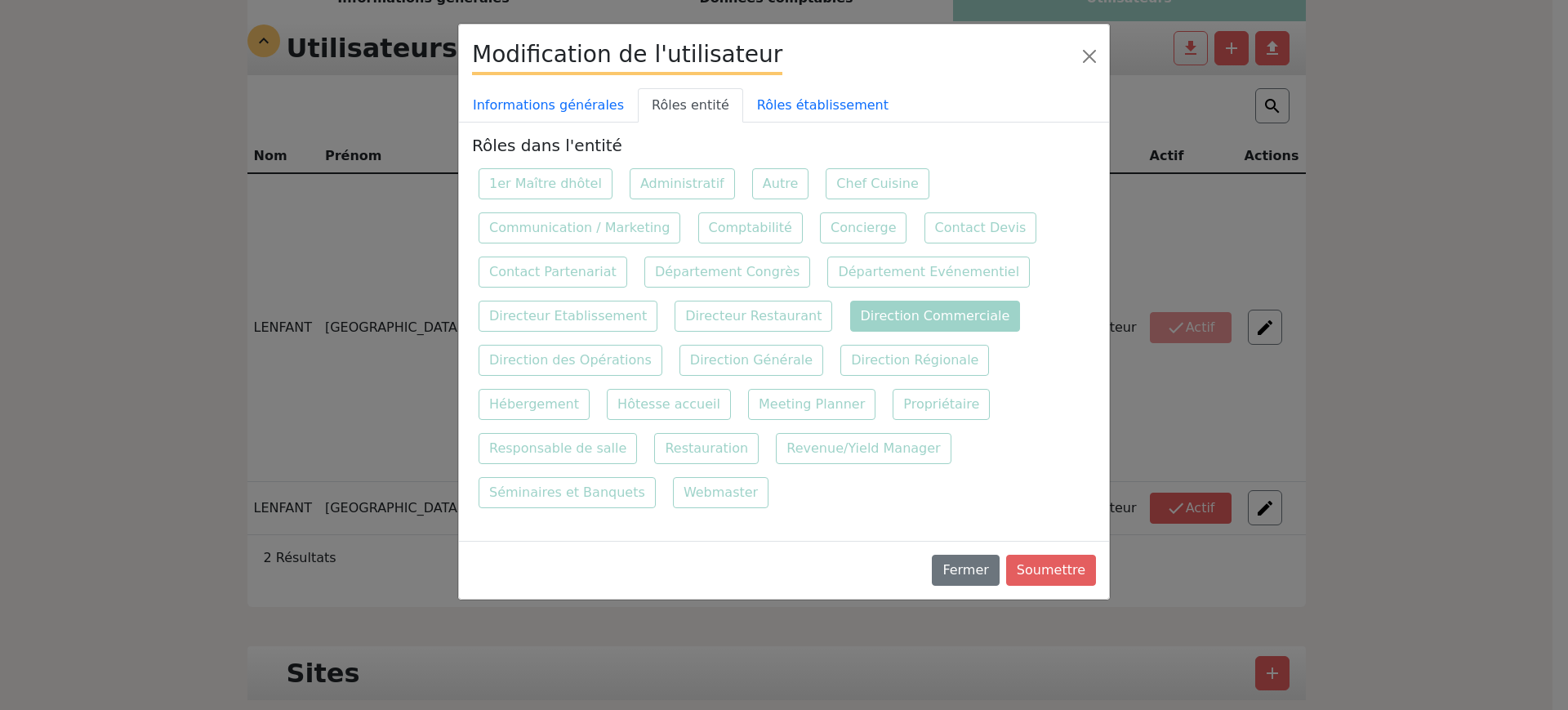
click at [899, 312] on label "Direction Commerciale" at bounding box center [935, 315] width 171 height 31
click at [854, 305] on input "Direction Commerciale" at bounding box center [848, 299] width 11 height 11
checkbox input "false"
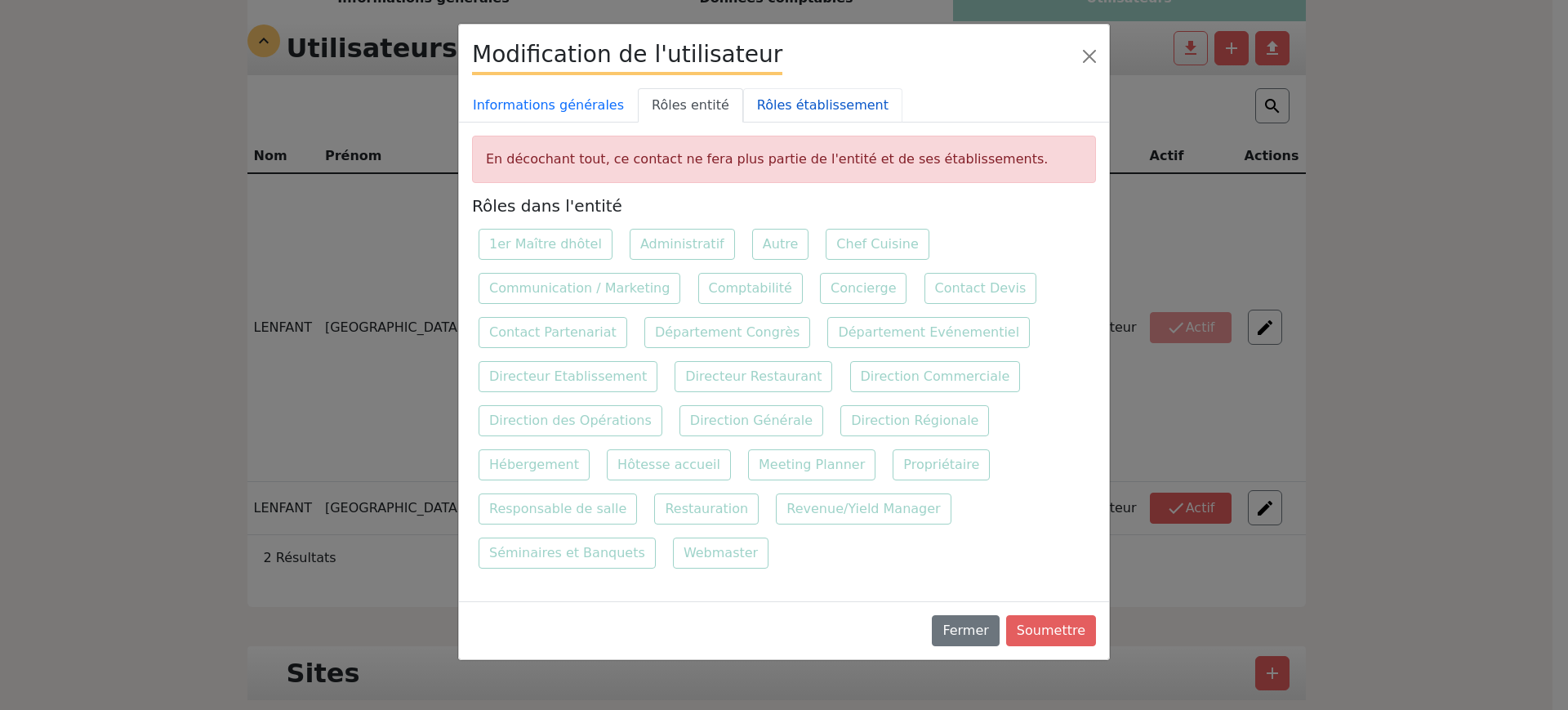
click at [754, 116] on link "Rôles établissement" at bounding box center [822, 105] width 159 height 34
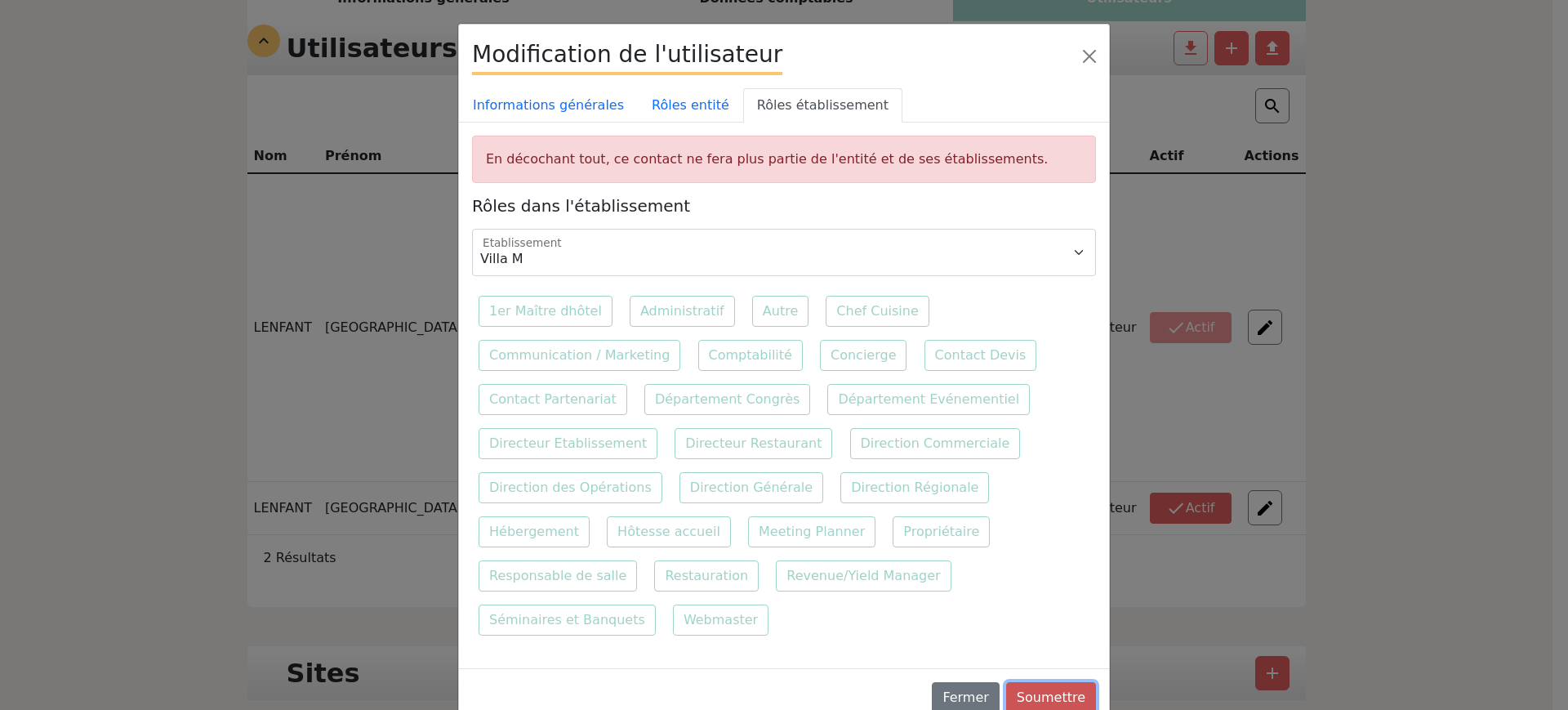
click at [1034, 683] on button "Soumettre" at bounding box center [1051, 698] width 90 height 31
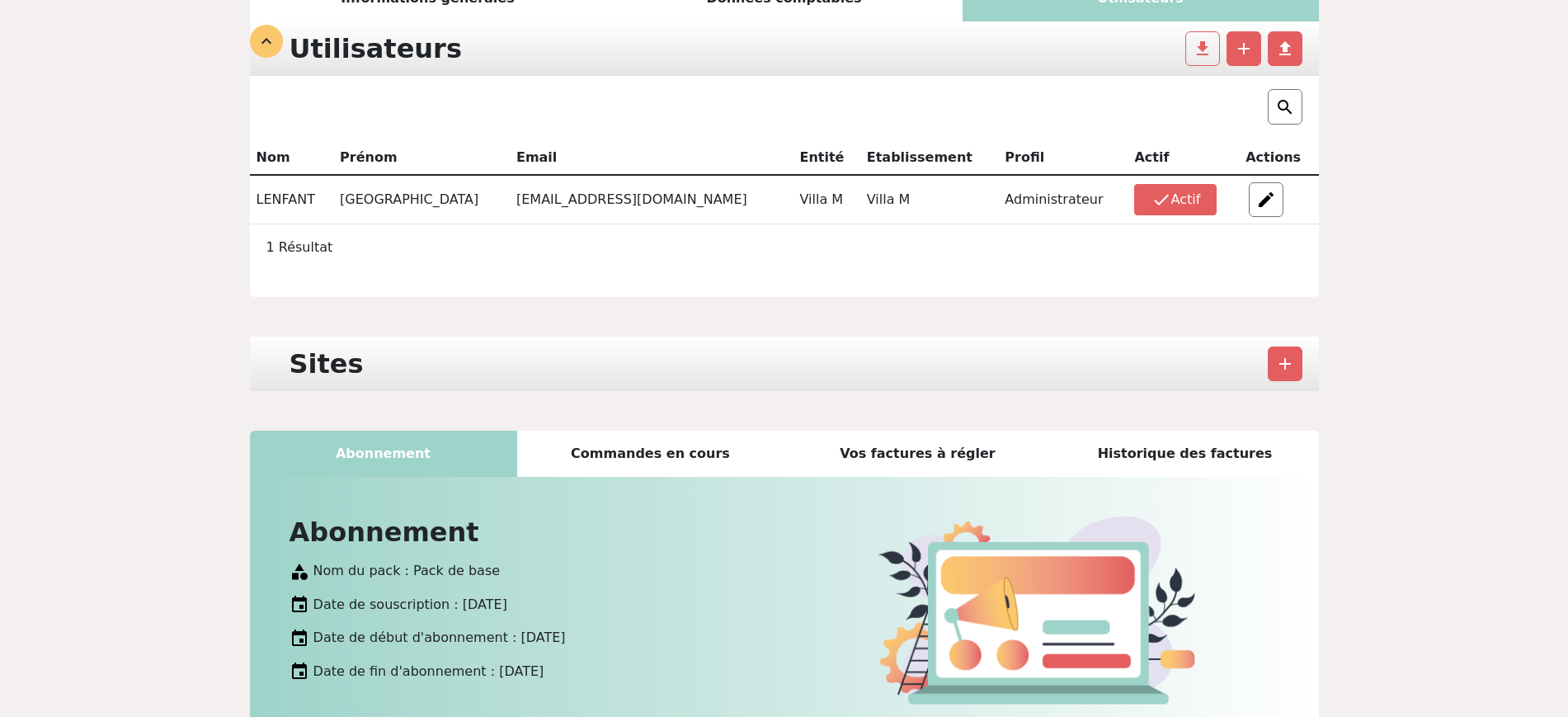
click at [202, 297] on div "Mes données société Informations générales Données comptables Utilisateurs Info…" at bounding box center [784, 359] width 1568 height 999
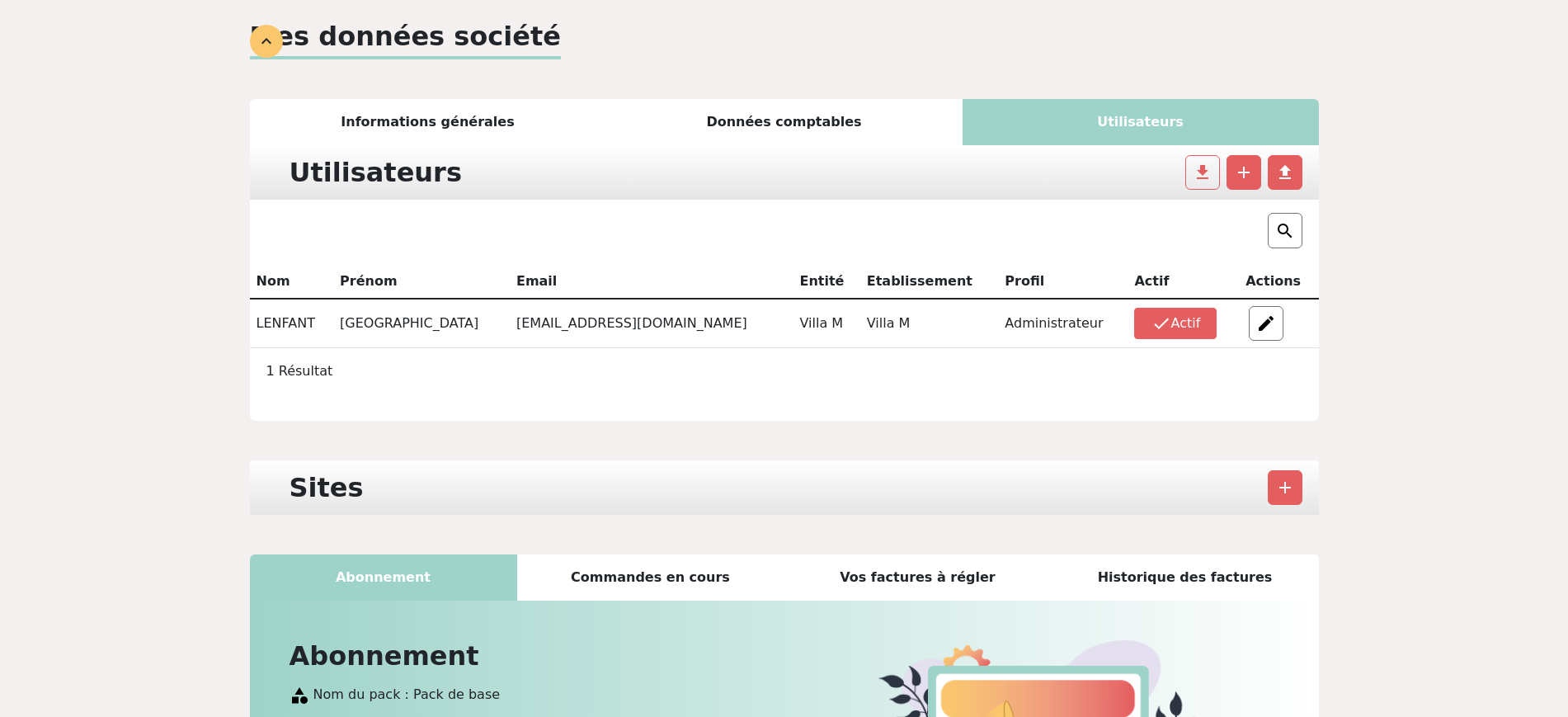
scroll to position [0, 0]
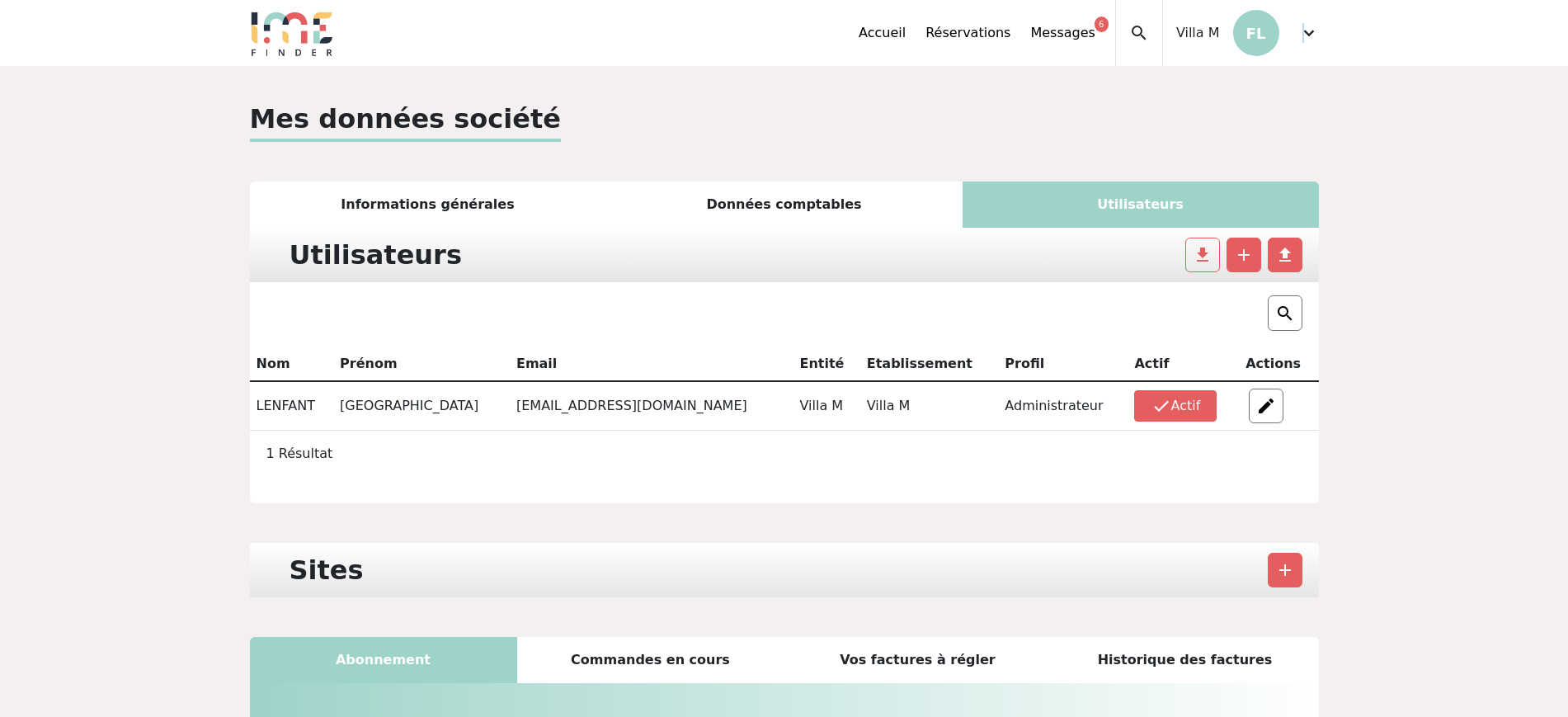
click at [1304, 29] on span "expand_more" at bounding box center [1309, 33] width 20 height 20
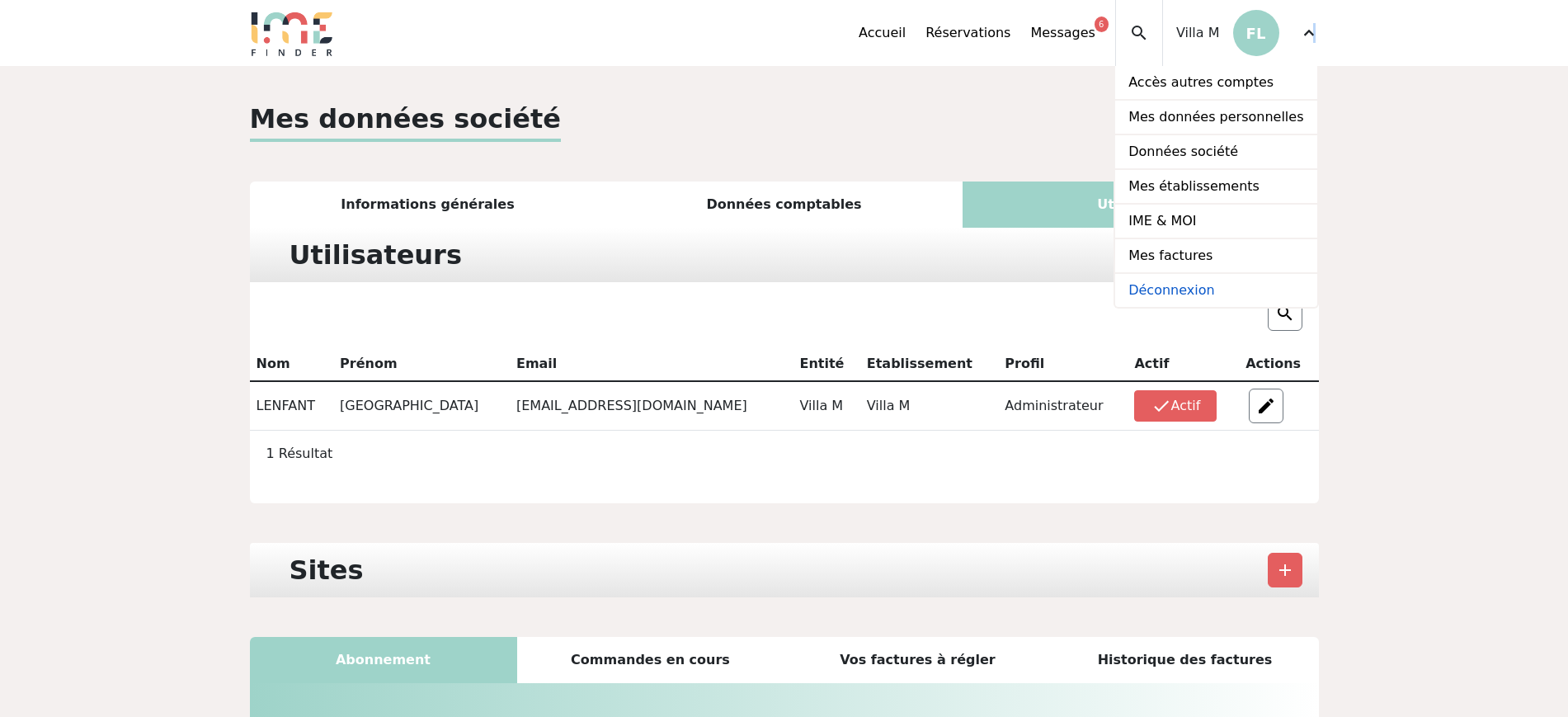
click at [1174, 290] on link "Déconnexion" at bounding box center [1216, 290] width 202 height 33
